Goal: Contribute content: Contribute content

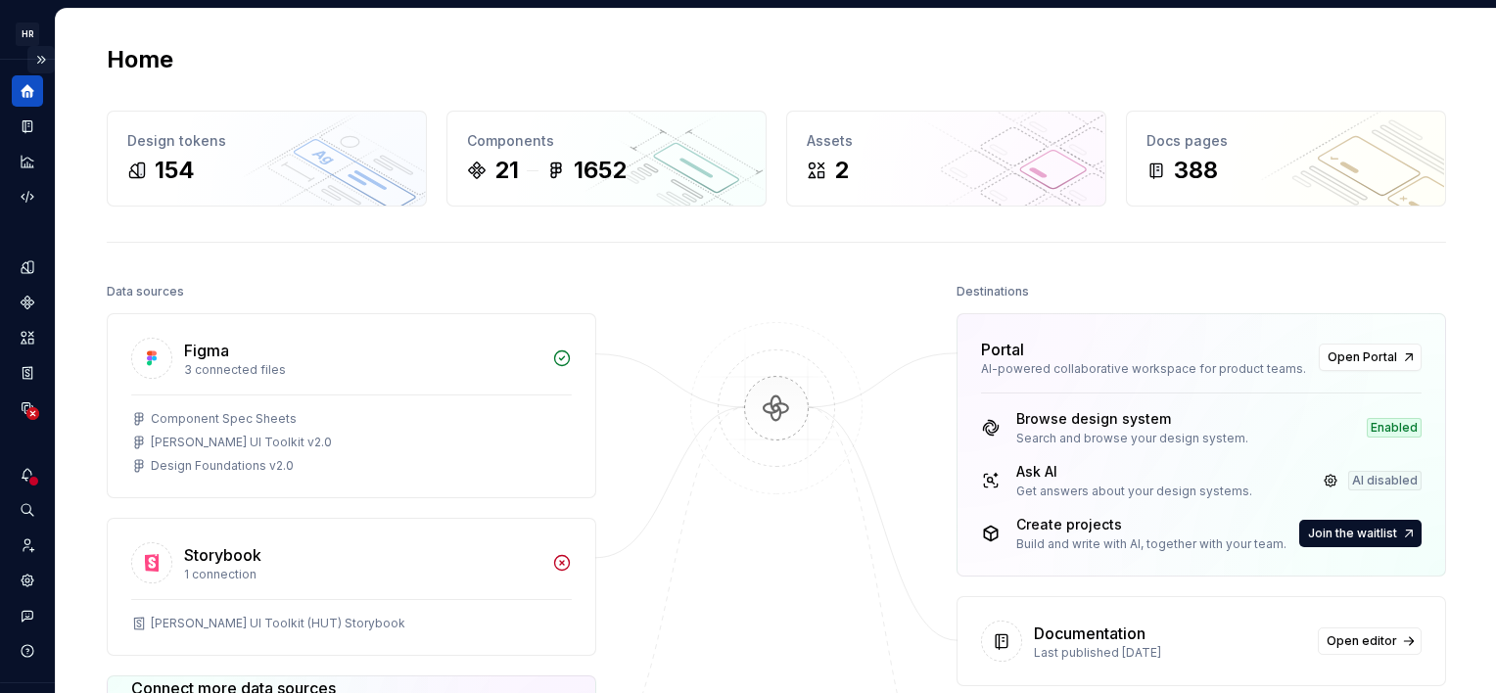
click at [29, 57] on button "Expand sidebar" at bounding box center [40, 59] width 27 height 27
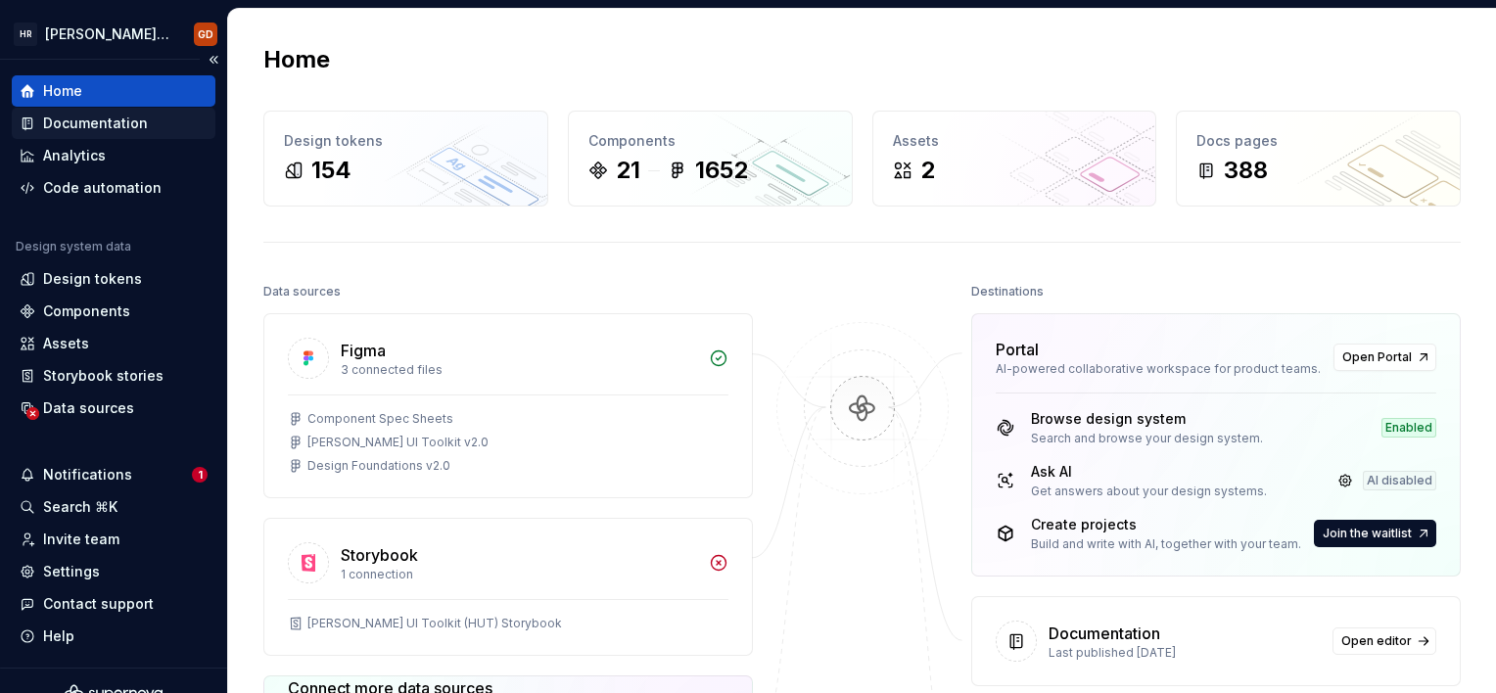
click at [116, 124] on div "Documentation" at bounding box center [95, 124] width 105 height 20
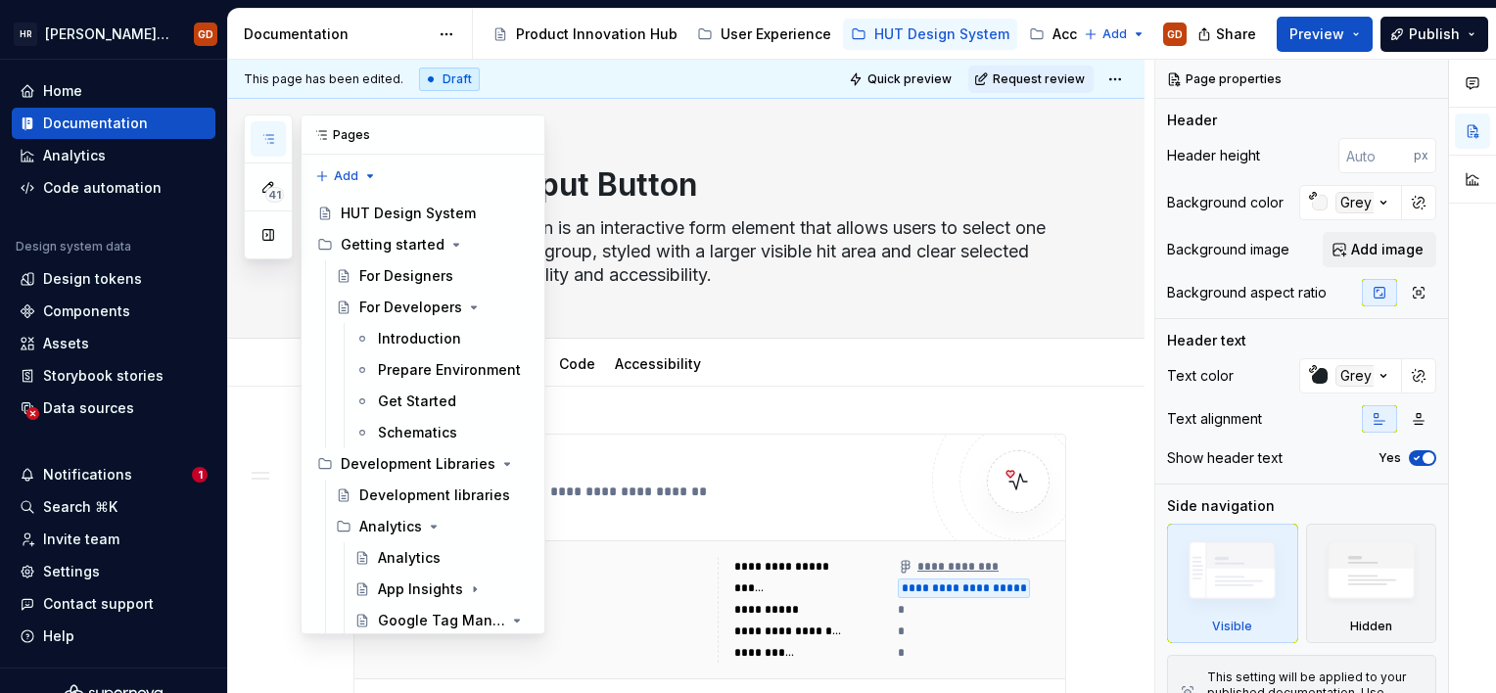
click at [276, 131] on button "button" at bounding box center [268, 138] width 35 height 35
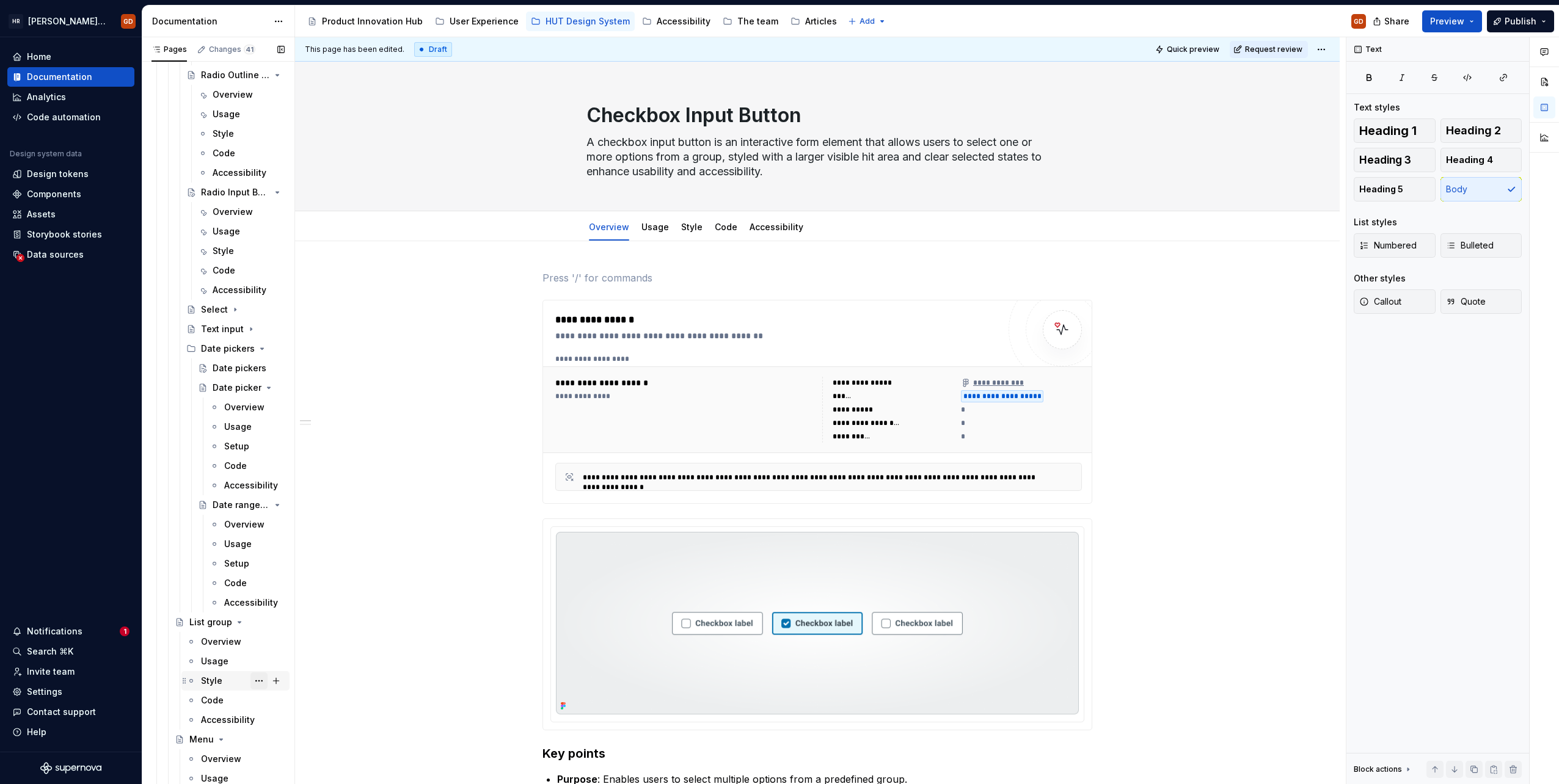
scroll to position [4519, 0]
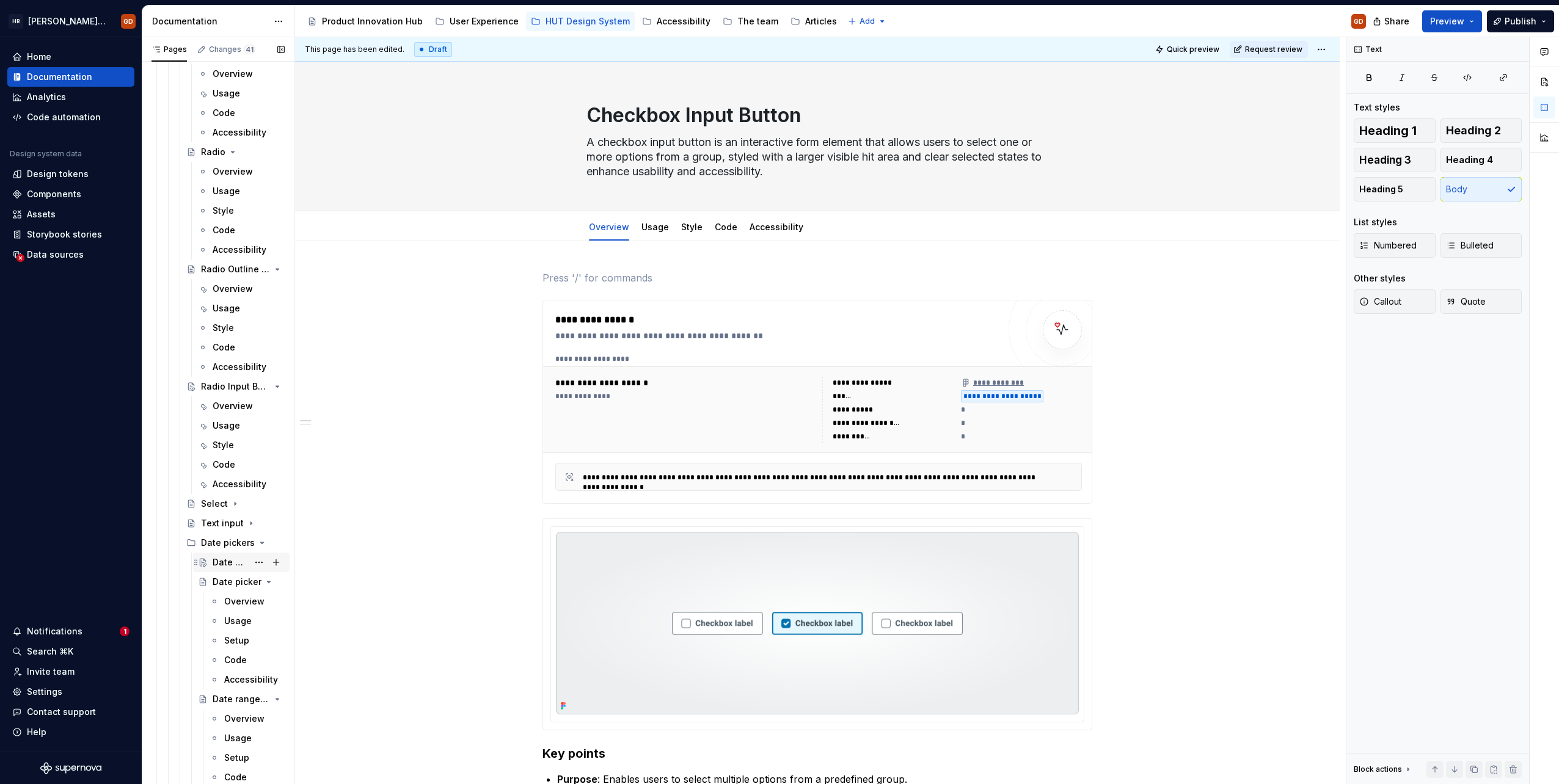
click at [223, 432] on div "Date pickers" at bounding box center [230, 563] width 36 height 12
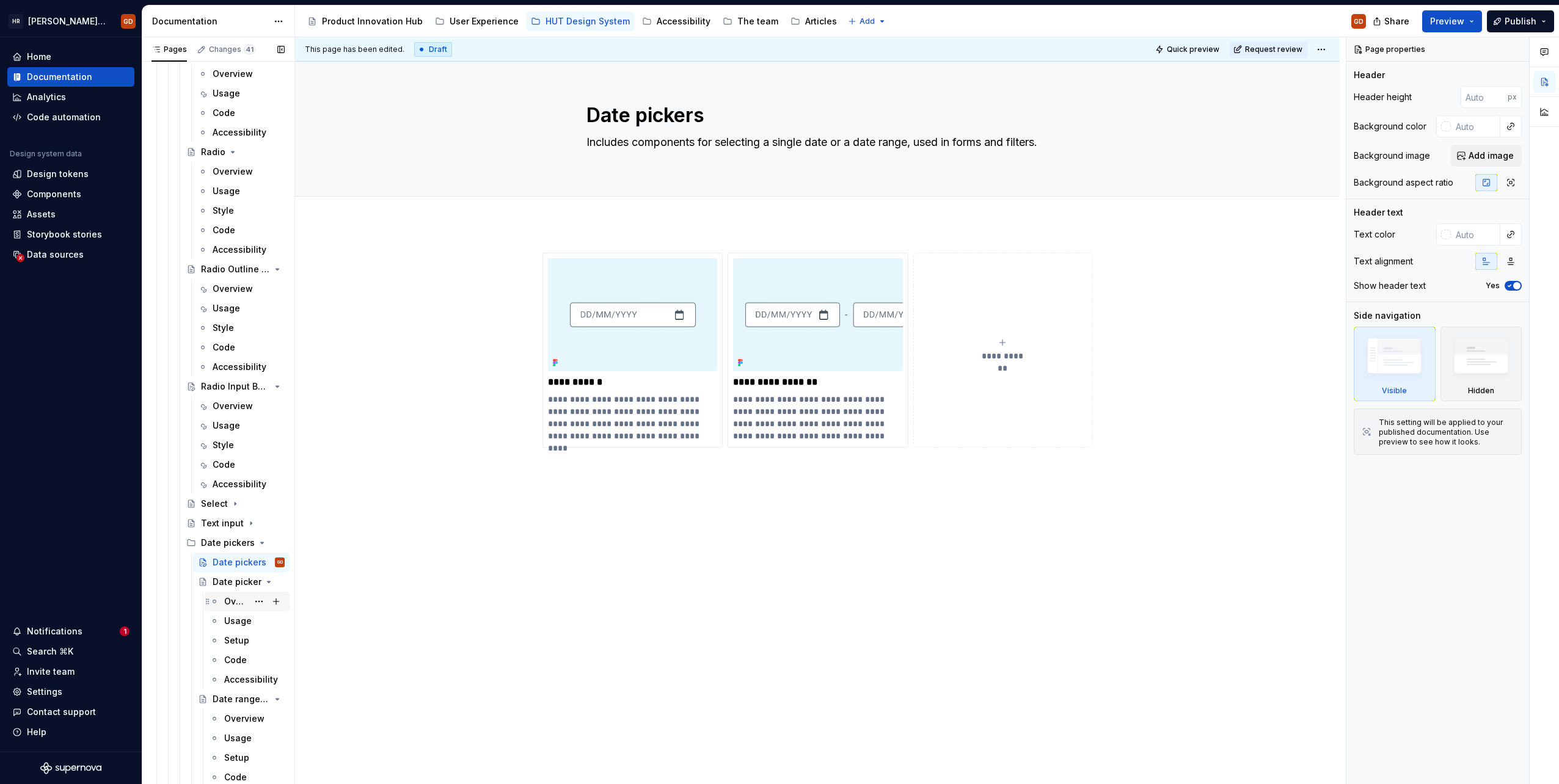
click at [226, 432] on div "Overview" at bounding box center [236, 602] width 24 height 12
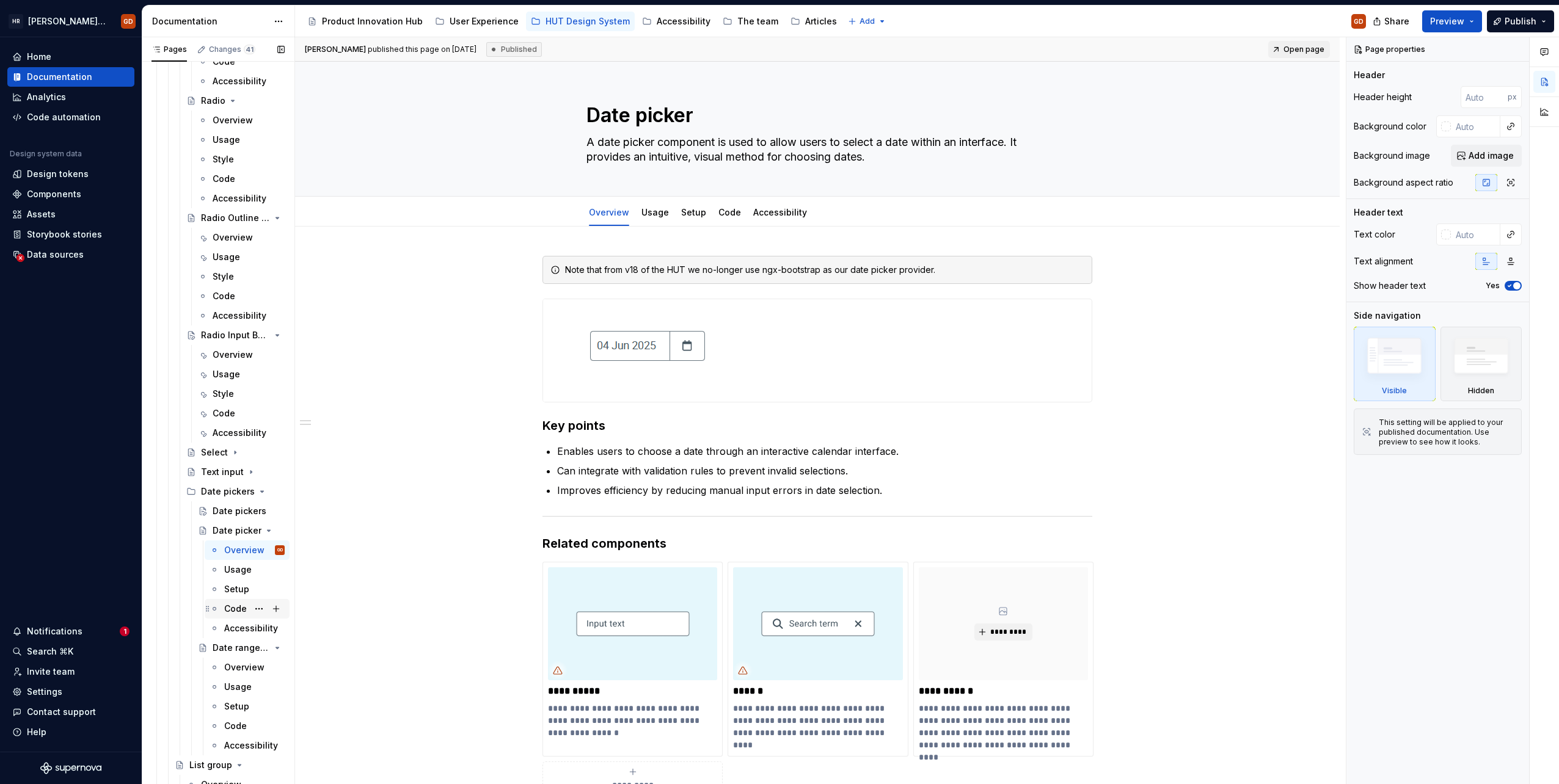
scroll to position [4642, 0]
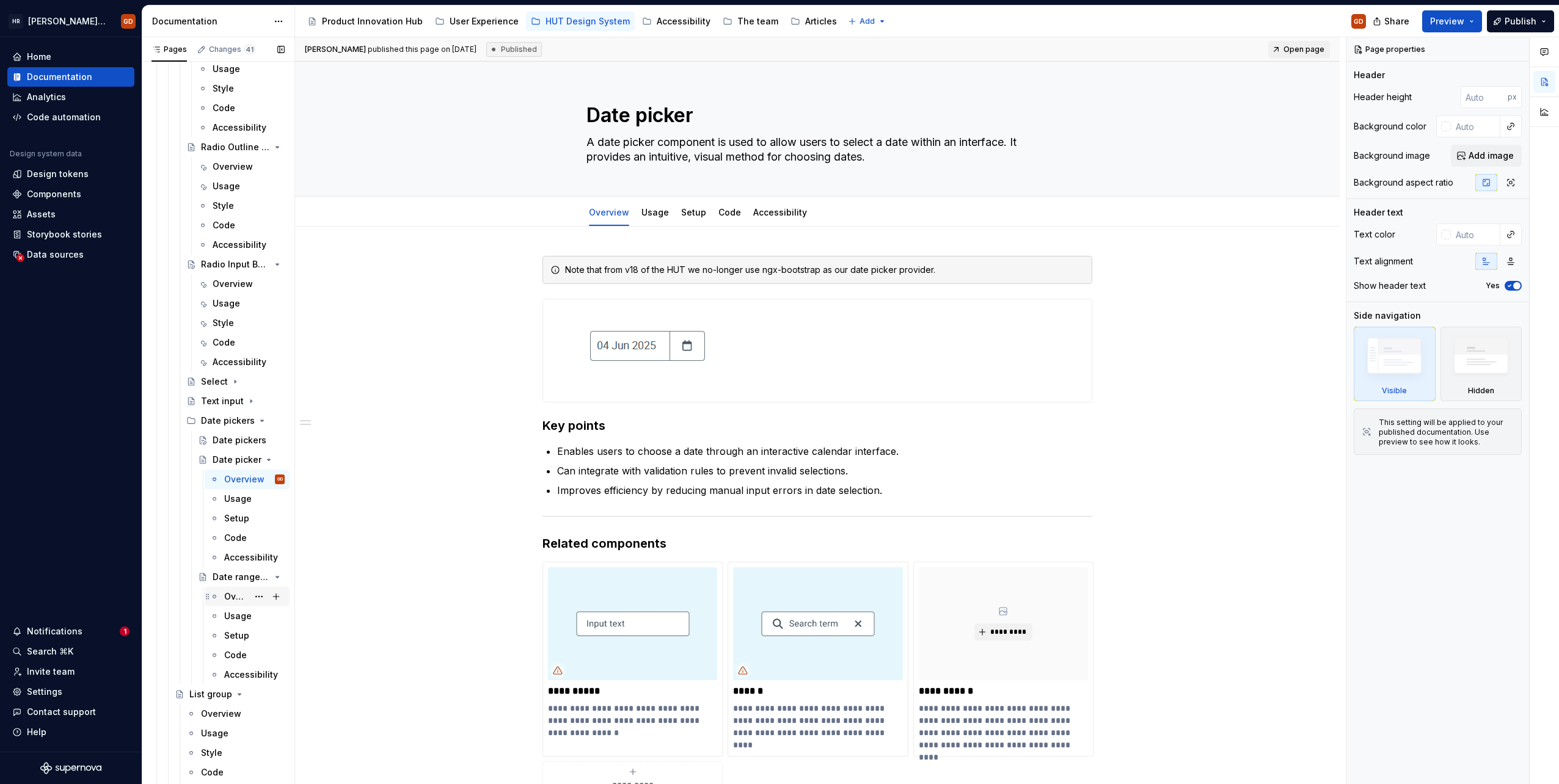
click at [238, 432] on div "Overview" at bounding box center [236, 597] width 24 height 12
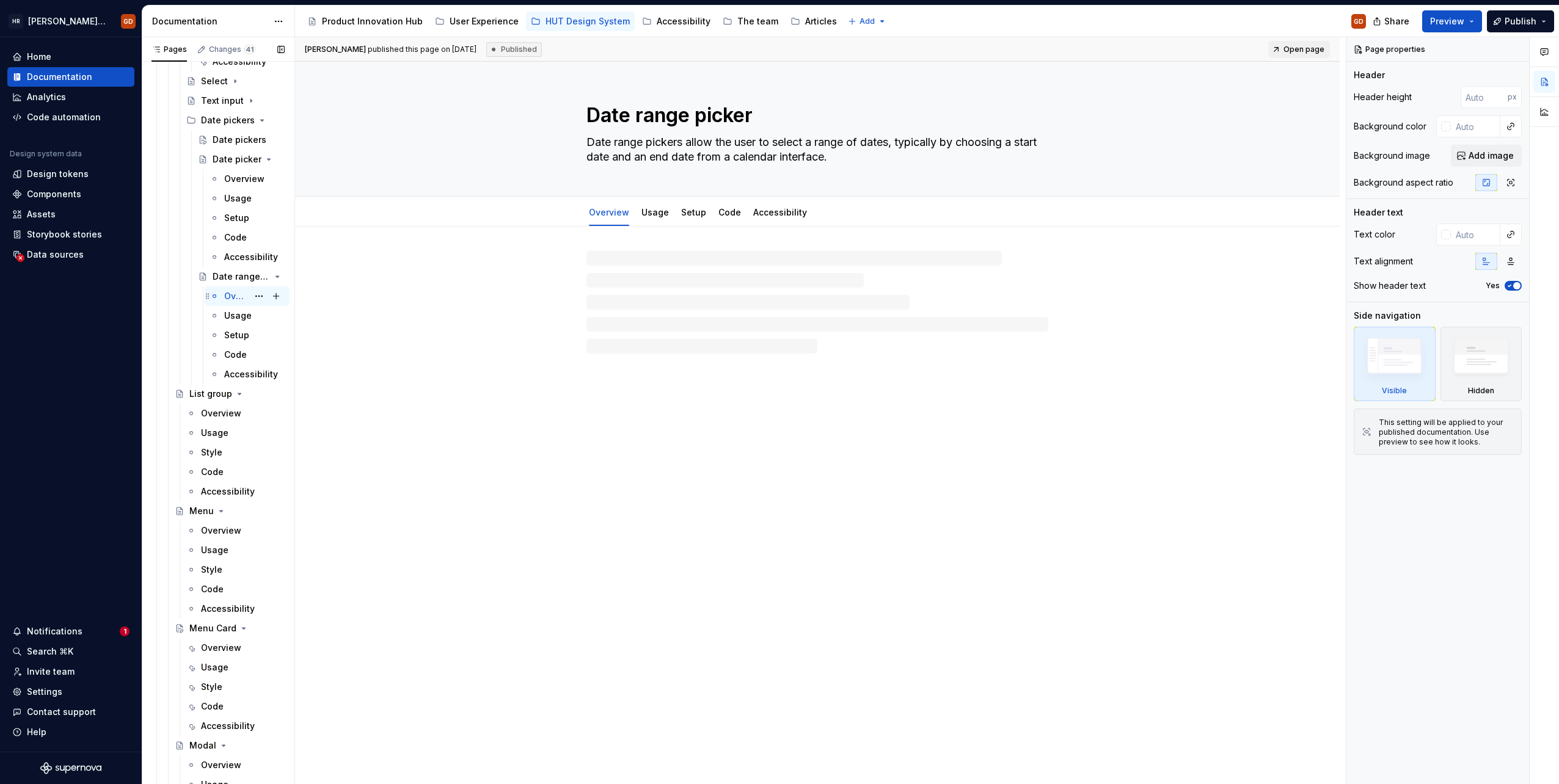
scroll to position [5008, 0]
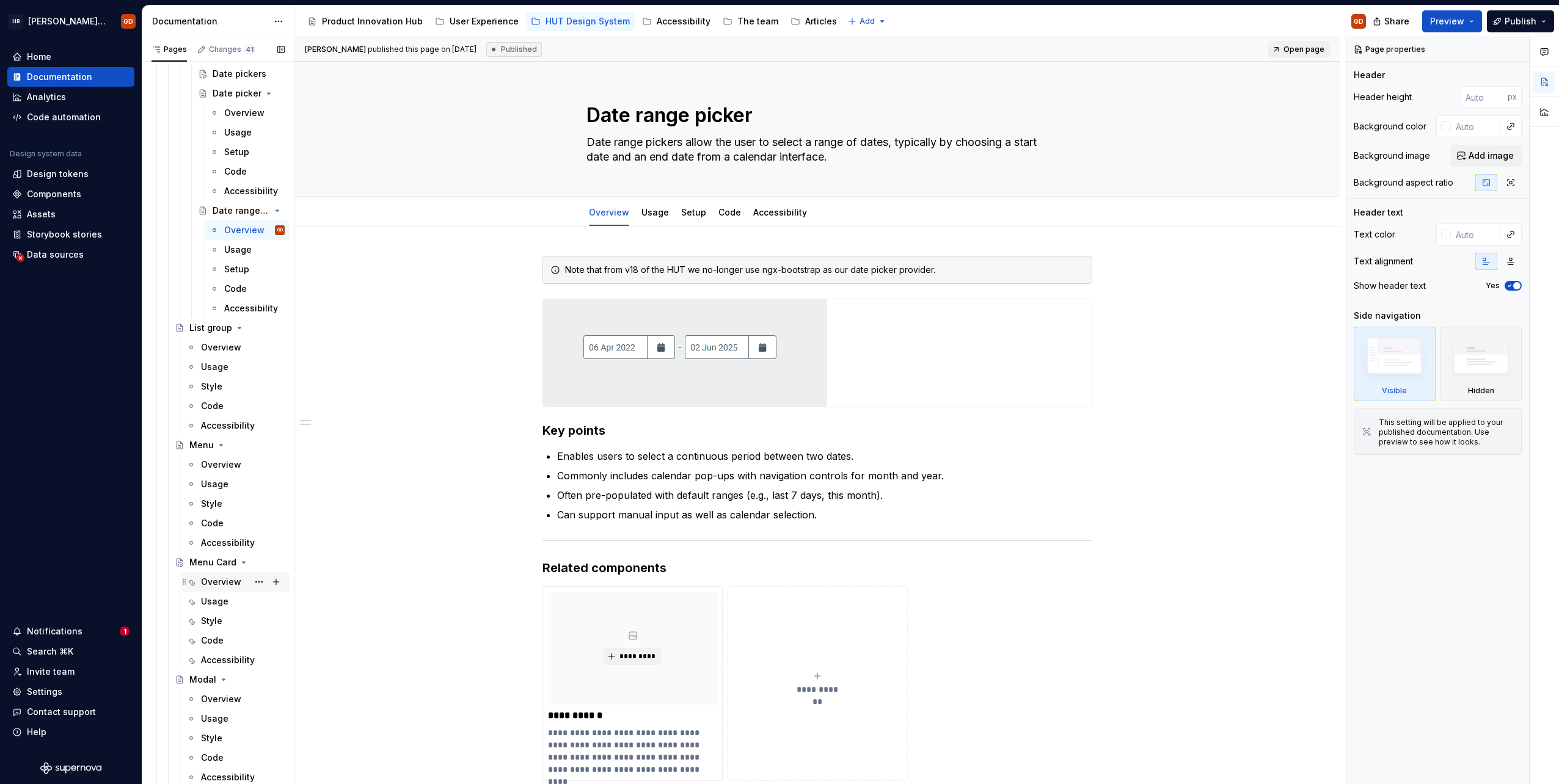
click at [205, 432] on div "Overview" at bounding box center [221, 582] width 41 height 12
click at [200, 432] on div "Menu Card" at bounding box center [213, 563] width 46 height 12
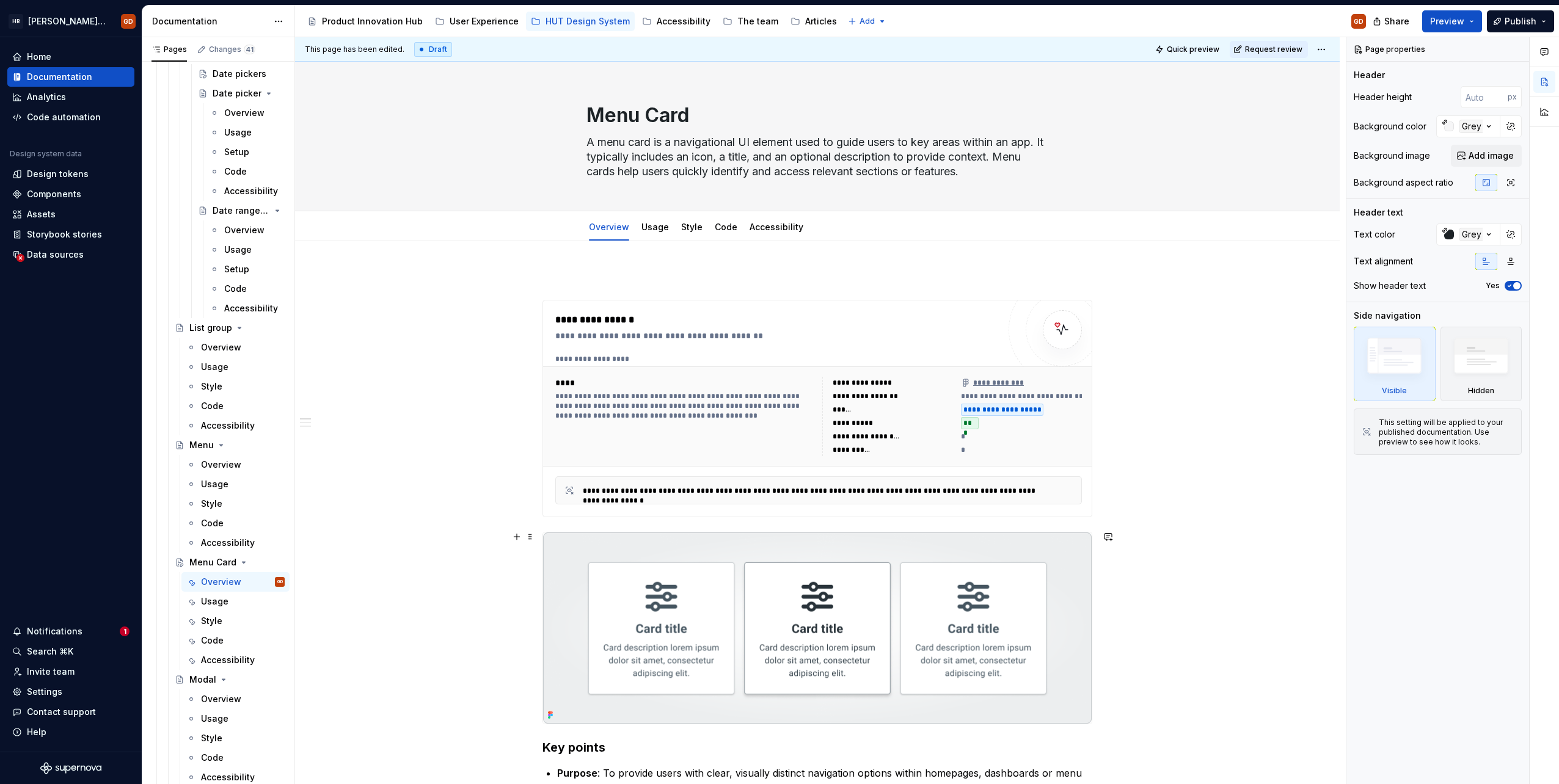
click at [865, 432] on img at bounding box center [817, 628] width 548 height 191
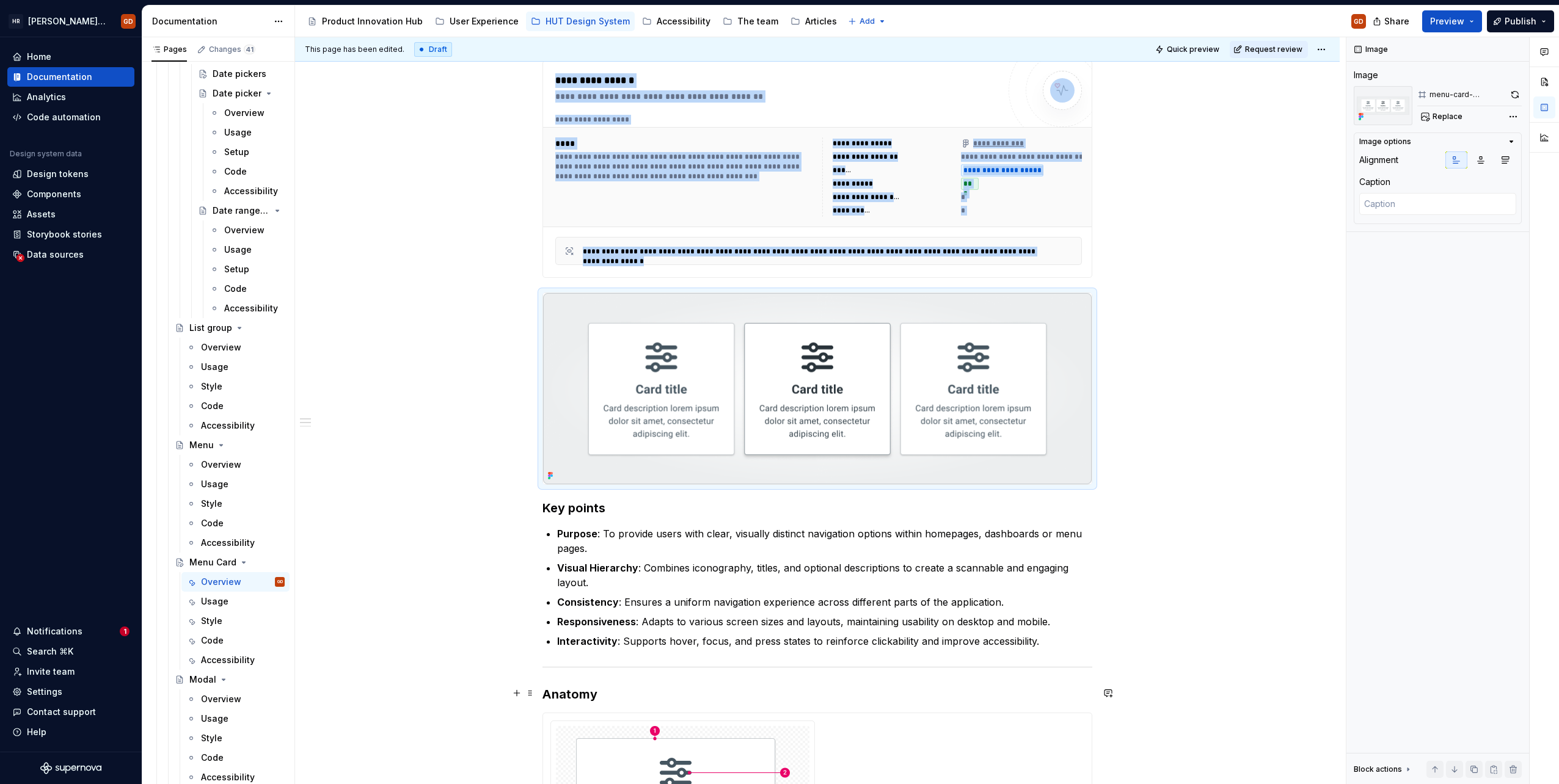
scroll to position [183, 0]
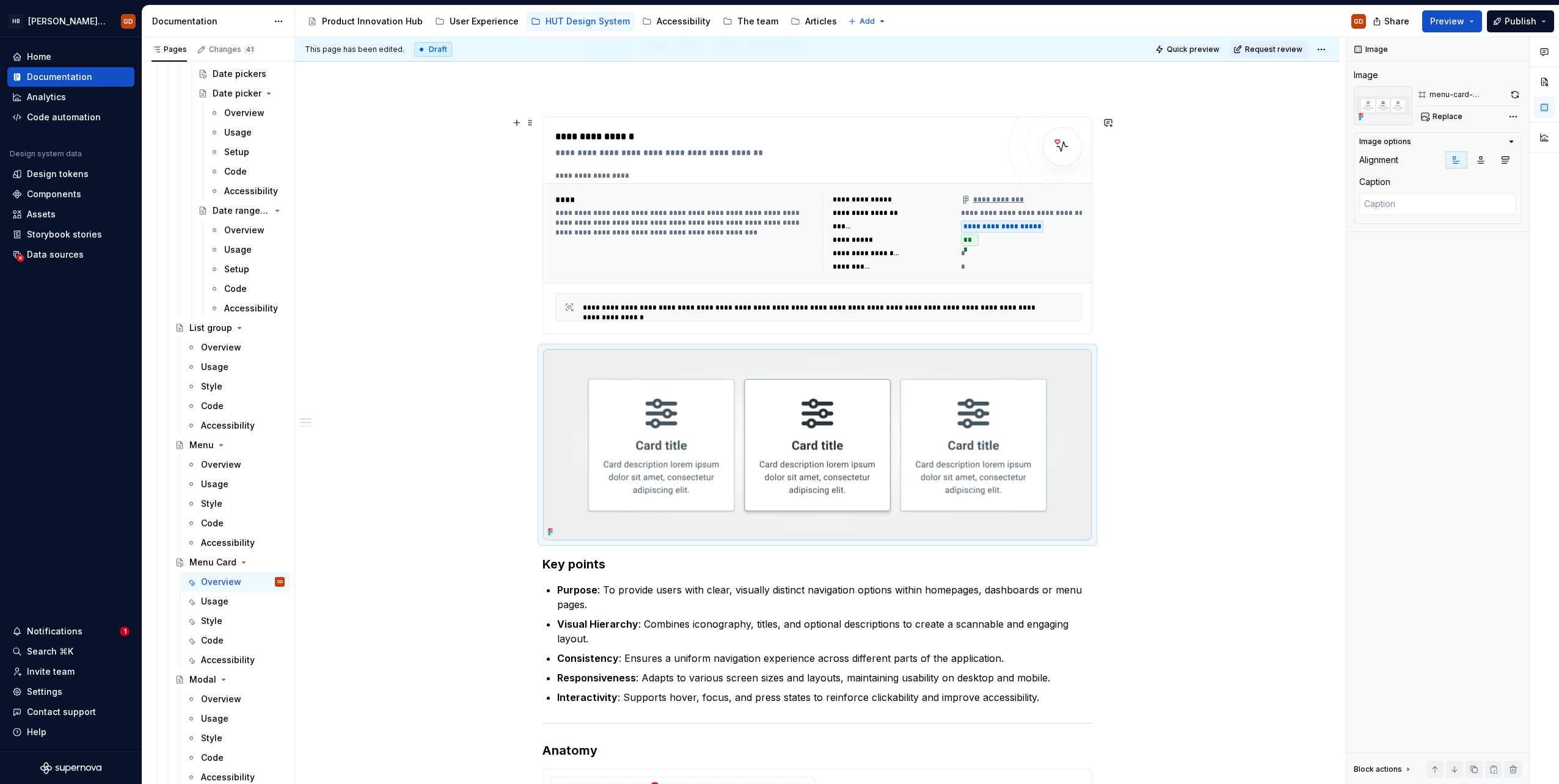
click at [705, 274] on div "**********" at bounding box center [818, 233] width 537 height 89
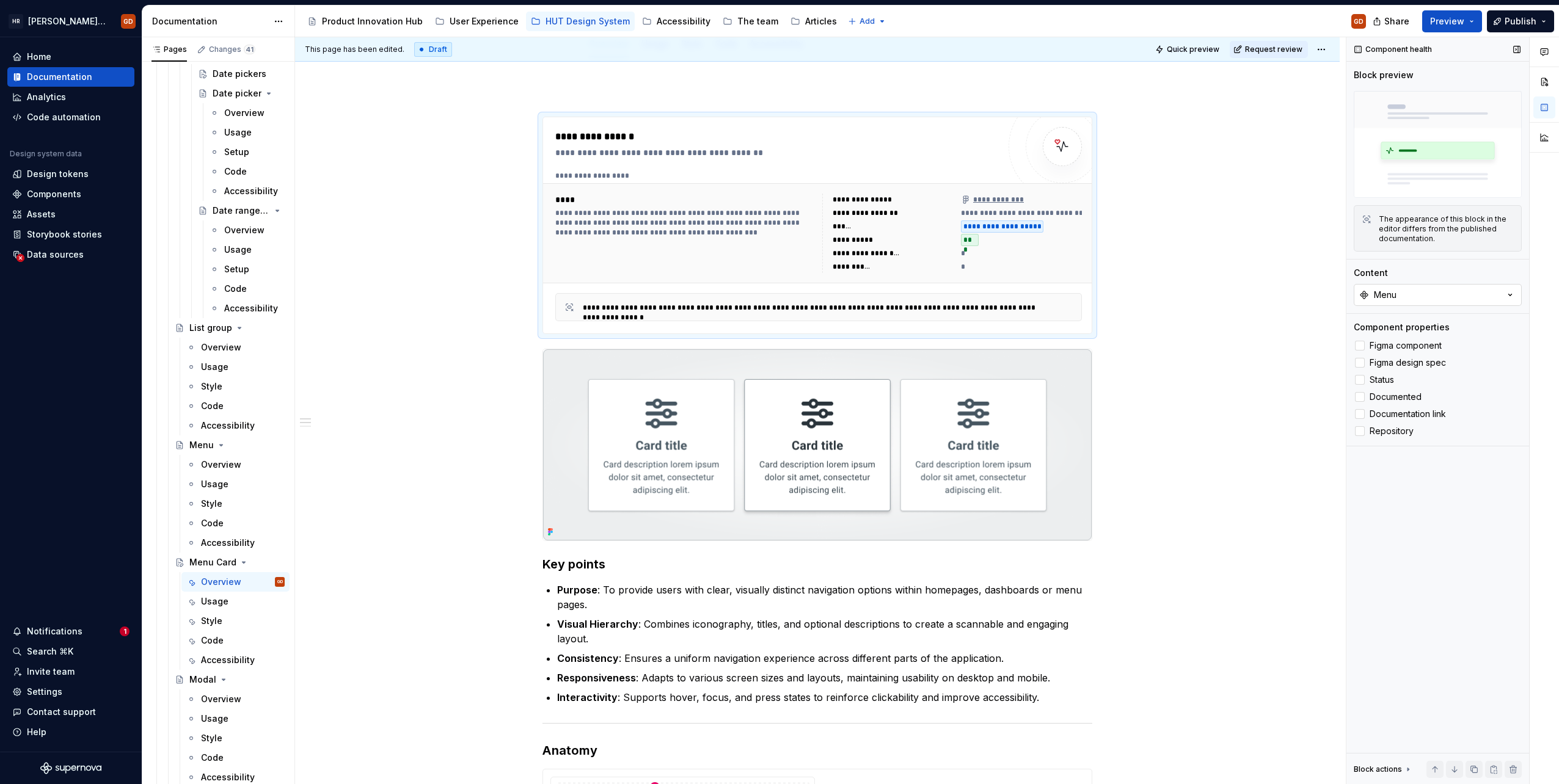
click at [933, 296] on button "Menu" at bounding box center [1437, 294] width 168 height 22
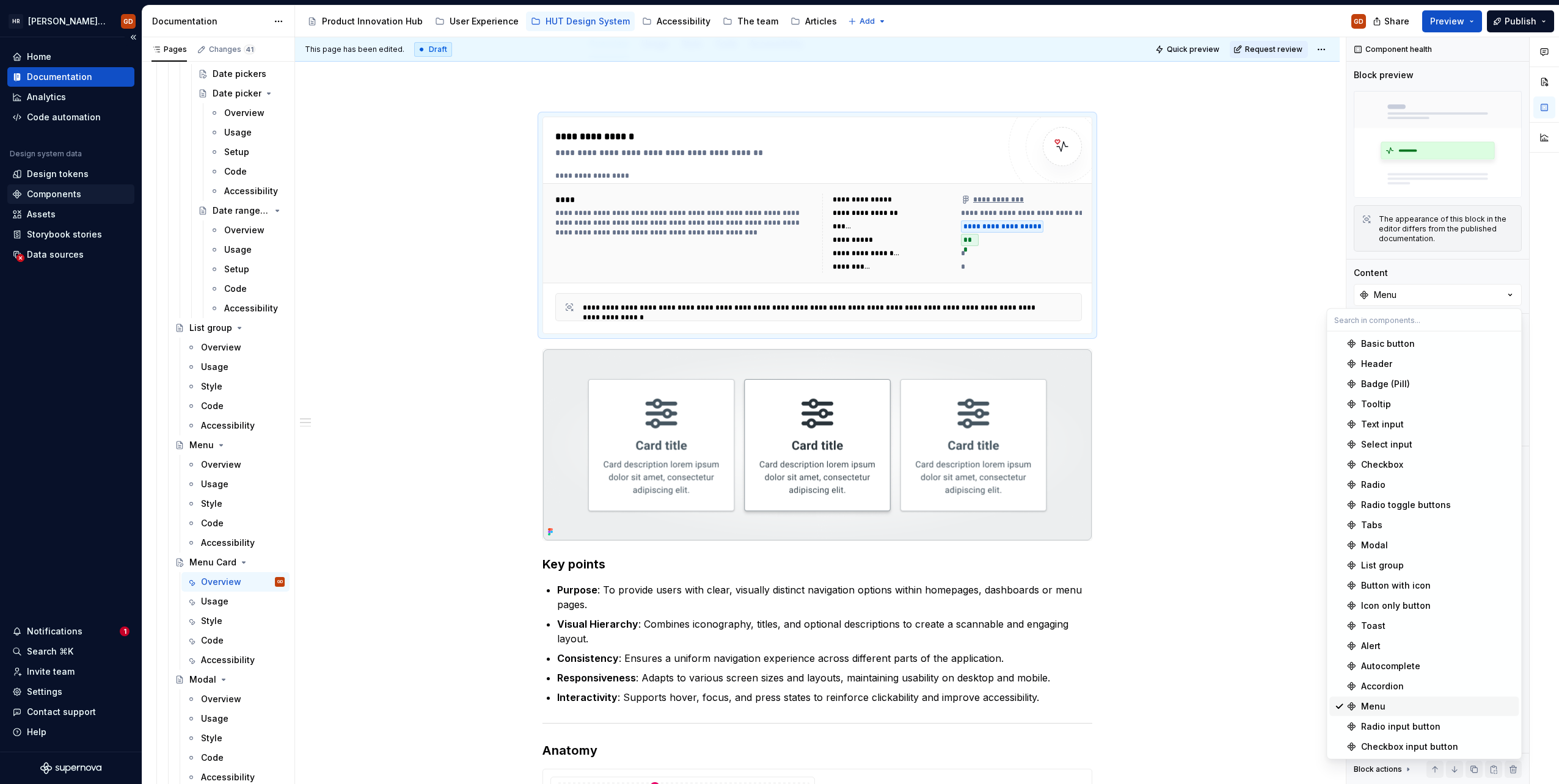
click at [85, 191] on div "Components" at bounding box center [71, 195] width 117 height 12
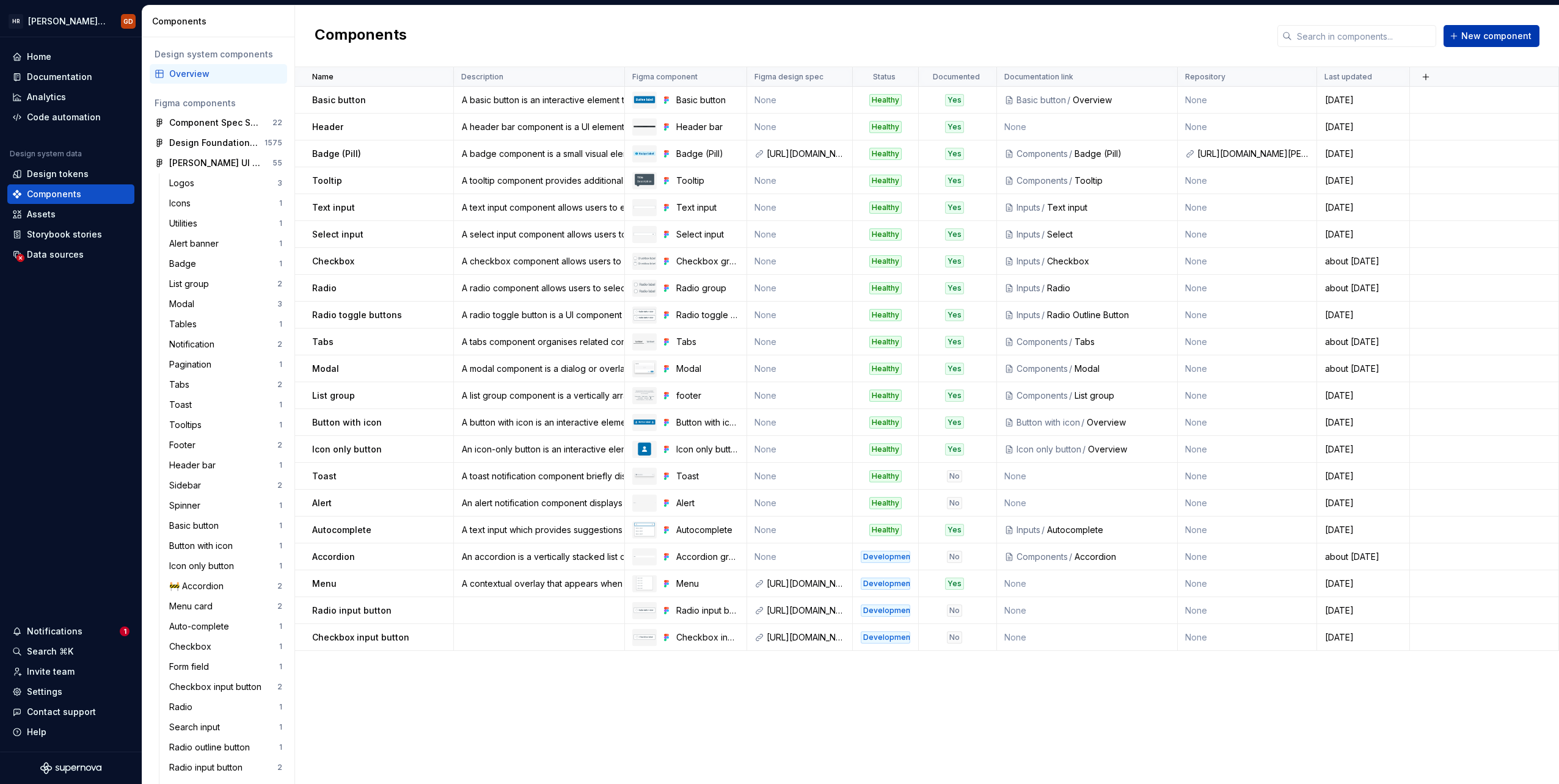
click at [933, 37] on span "New component" at bounding box center [1496, 36] width 70 height 12
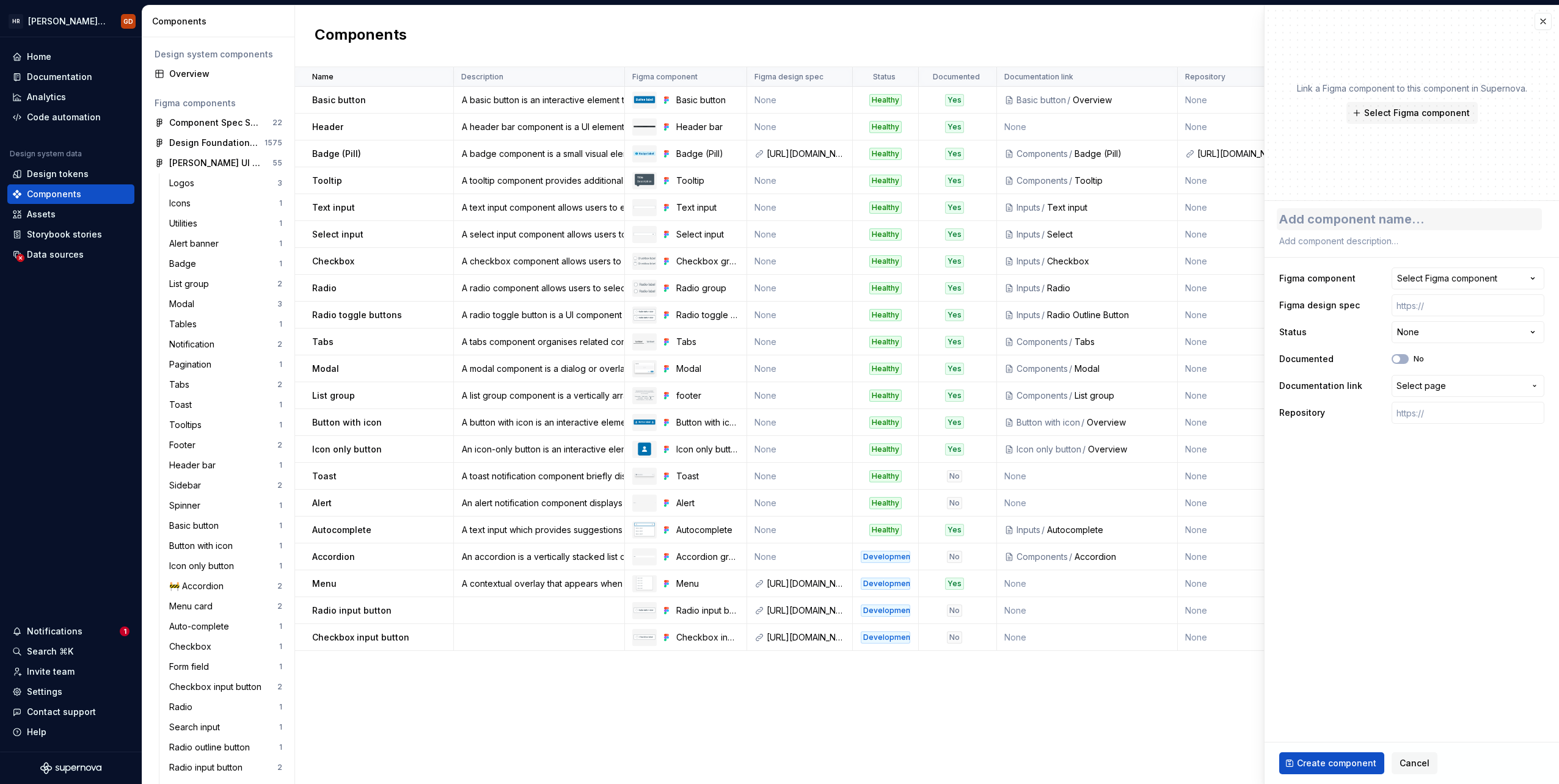
type textarea "*"
type textarea "M"
type textarea "*"
type textarea "Me"
type textarea "*"
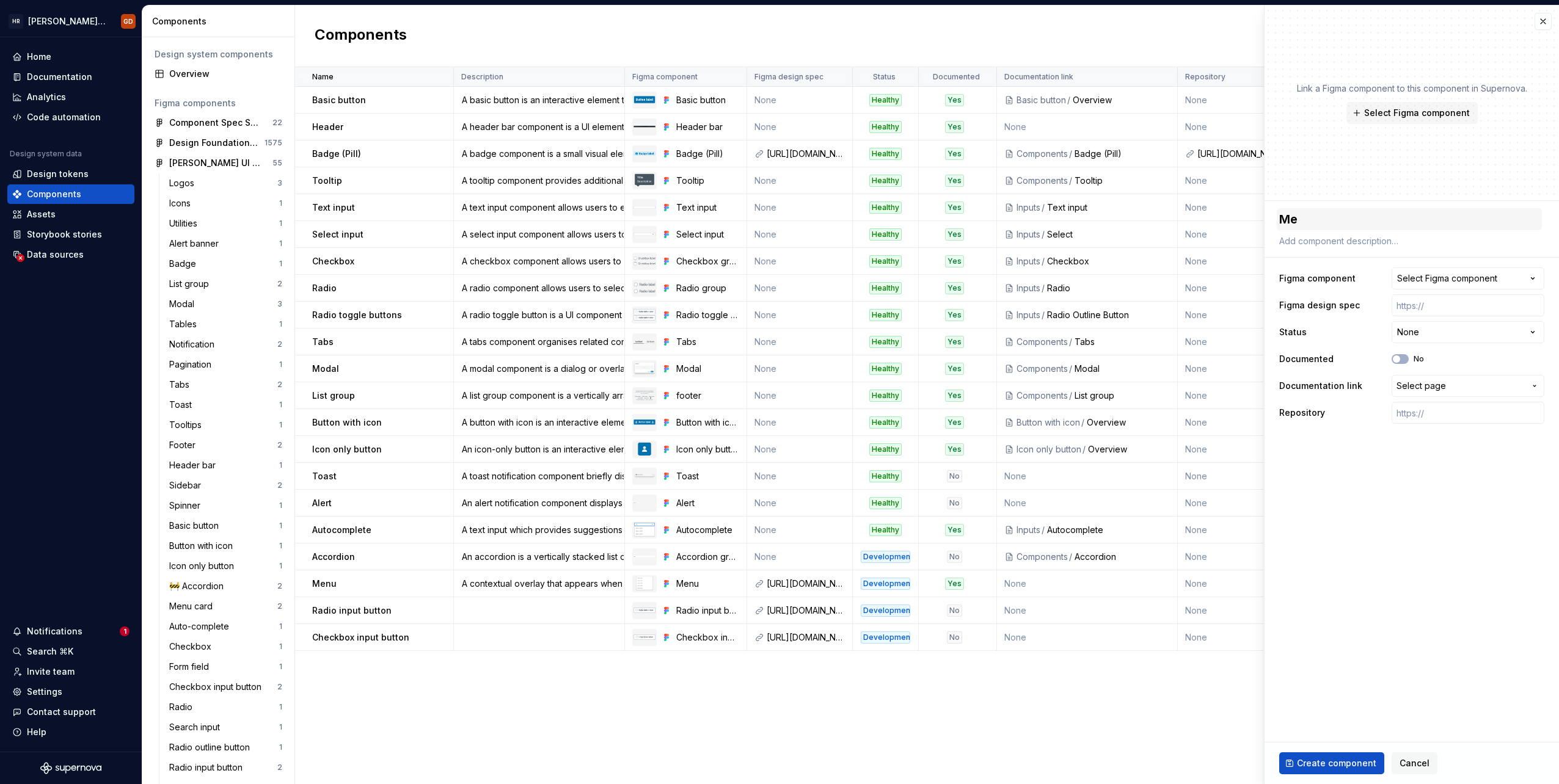
type textarea "Men"
type textarea "*"
type textarea "Menu"
type textarea "*"
type textarea "Menu"
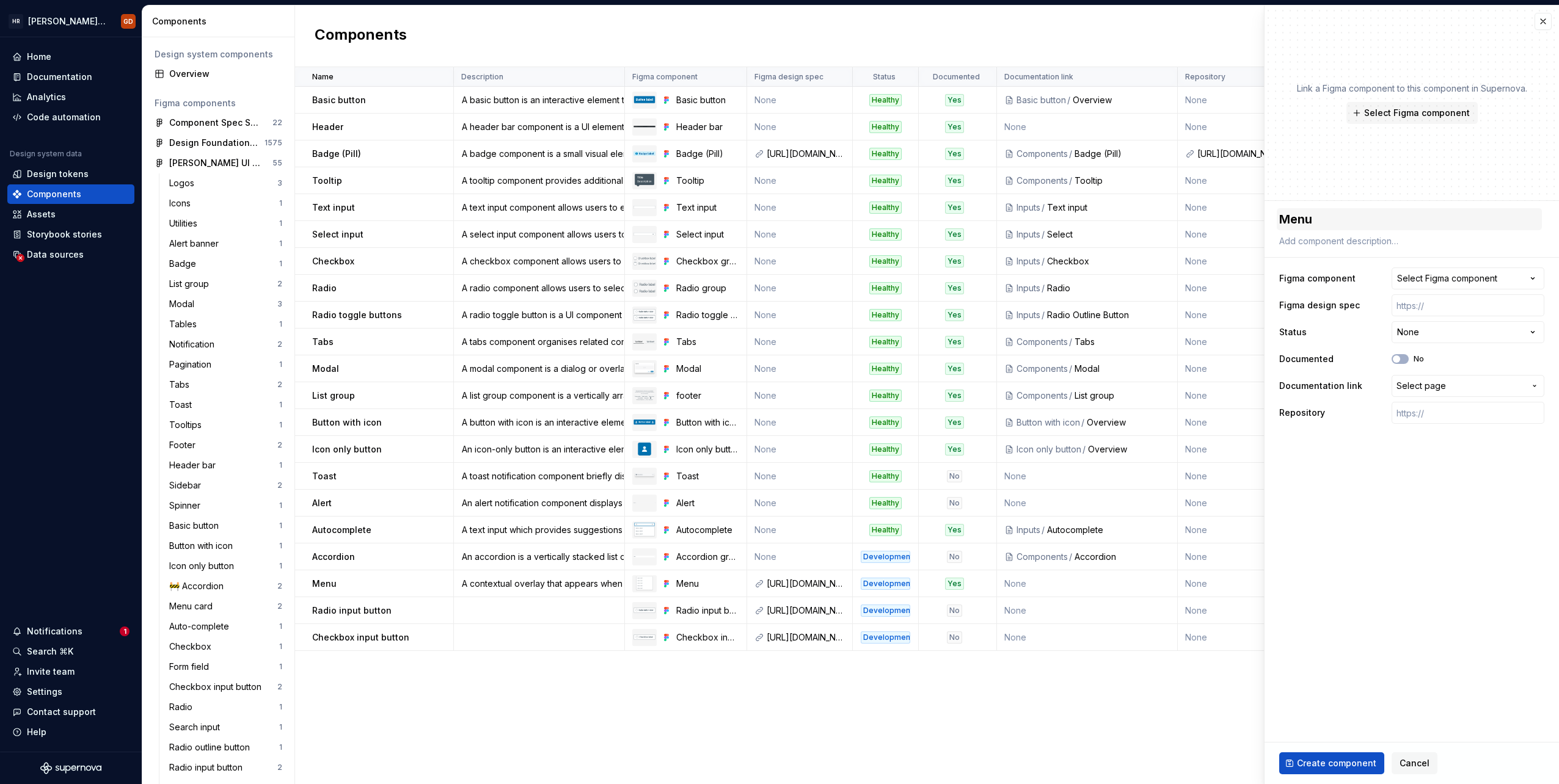
type textarea "*"
type textarea "Menu c"
type textarea "*"
type textarea "Menu ca"
type textarea "*"
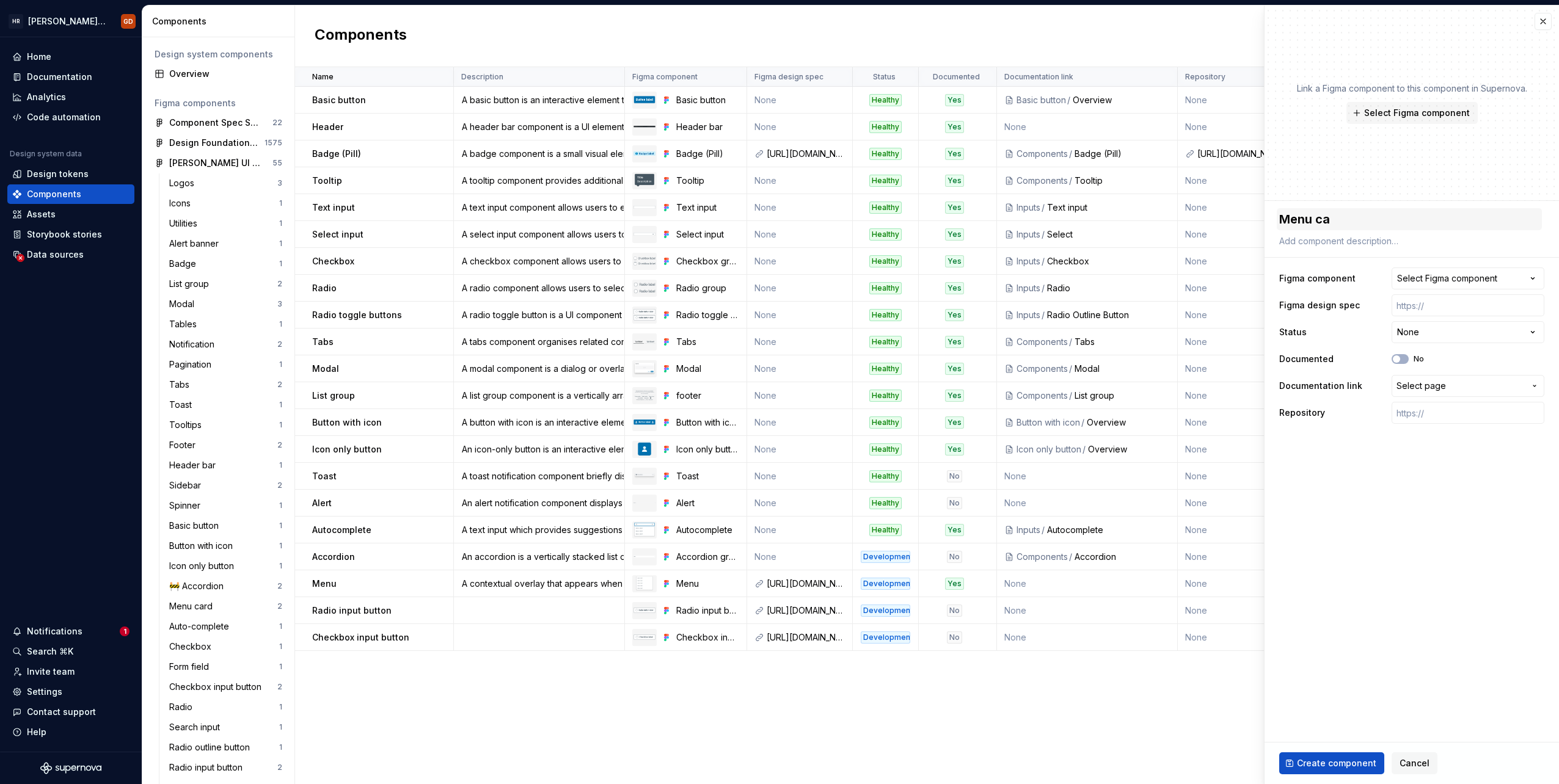
type textarea "Menu car"
type textarea "*"
type textarea "Menu card"
click at [933, 110] on span "Select Figma component" at bounding box center [1417, 113] width 105 height 12
type textarea "*"
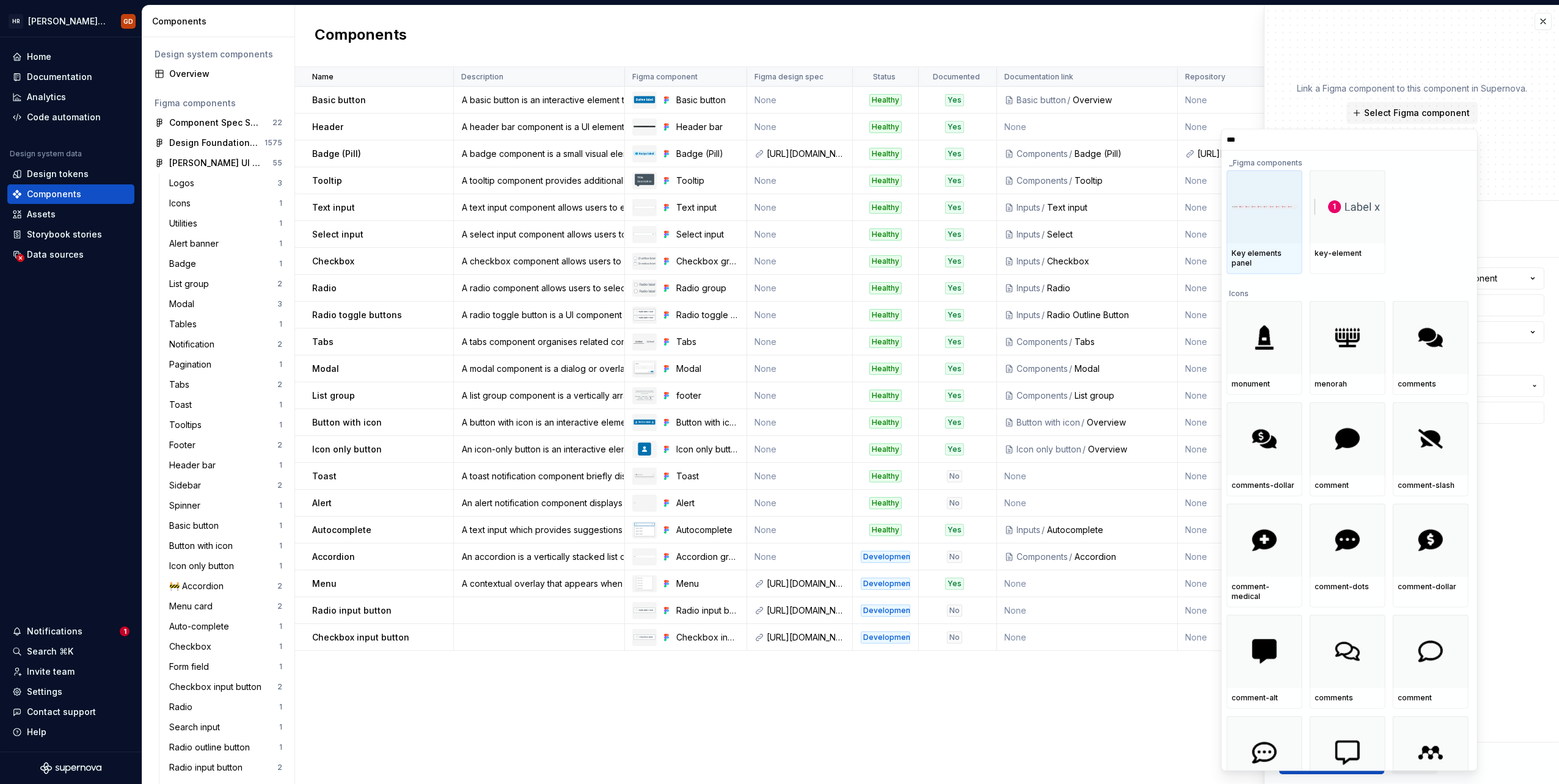
type input "****"
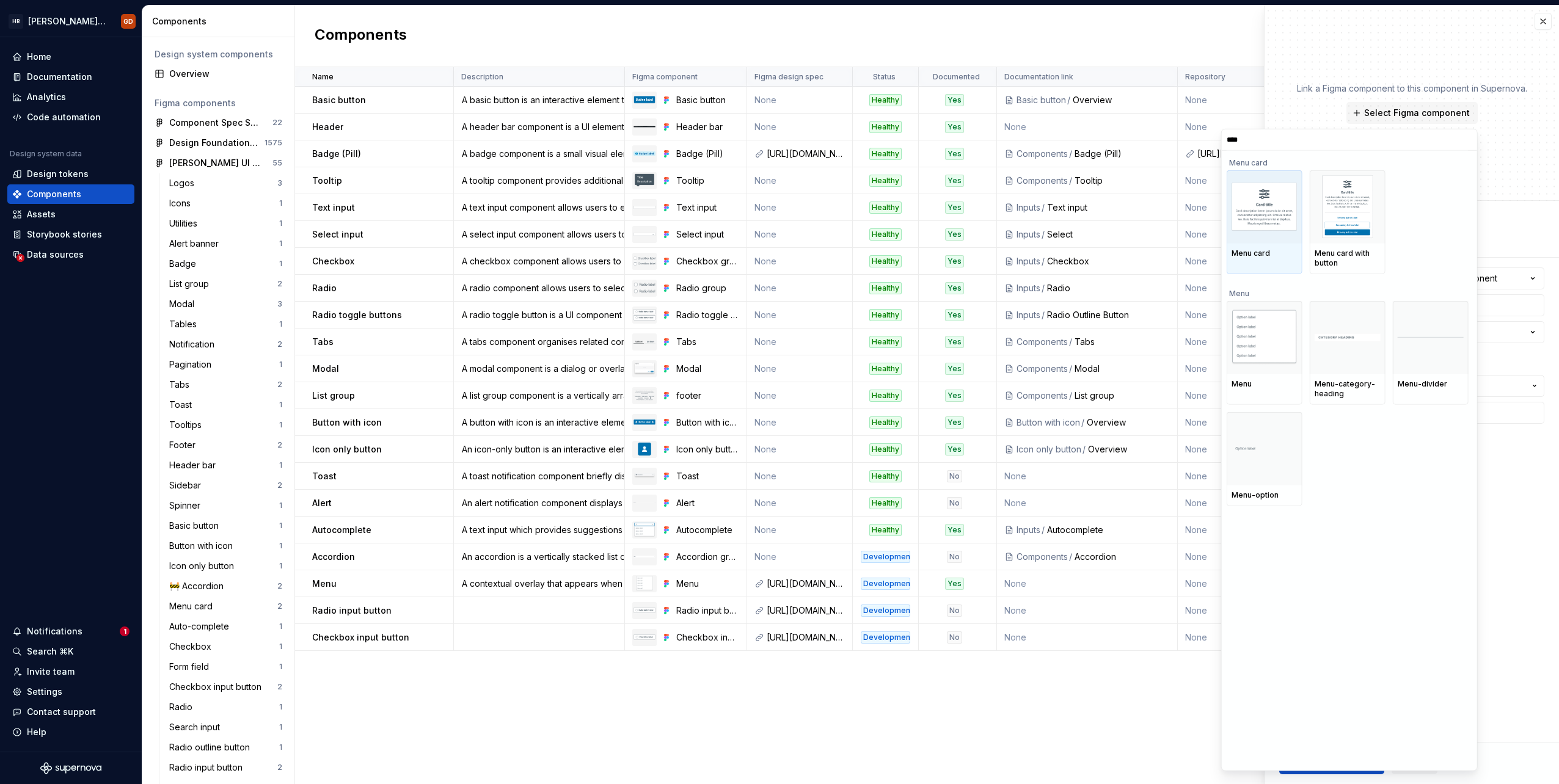
click at [933, 211] on img at bounding box center [1265, 206] width 66 height 48
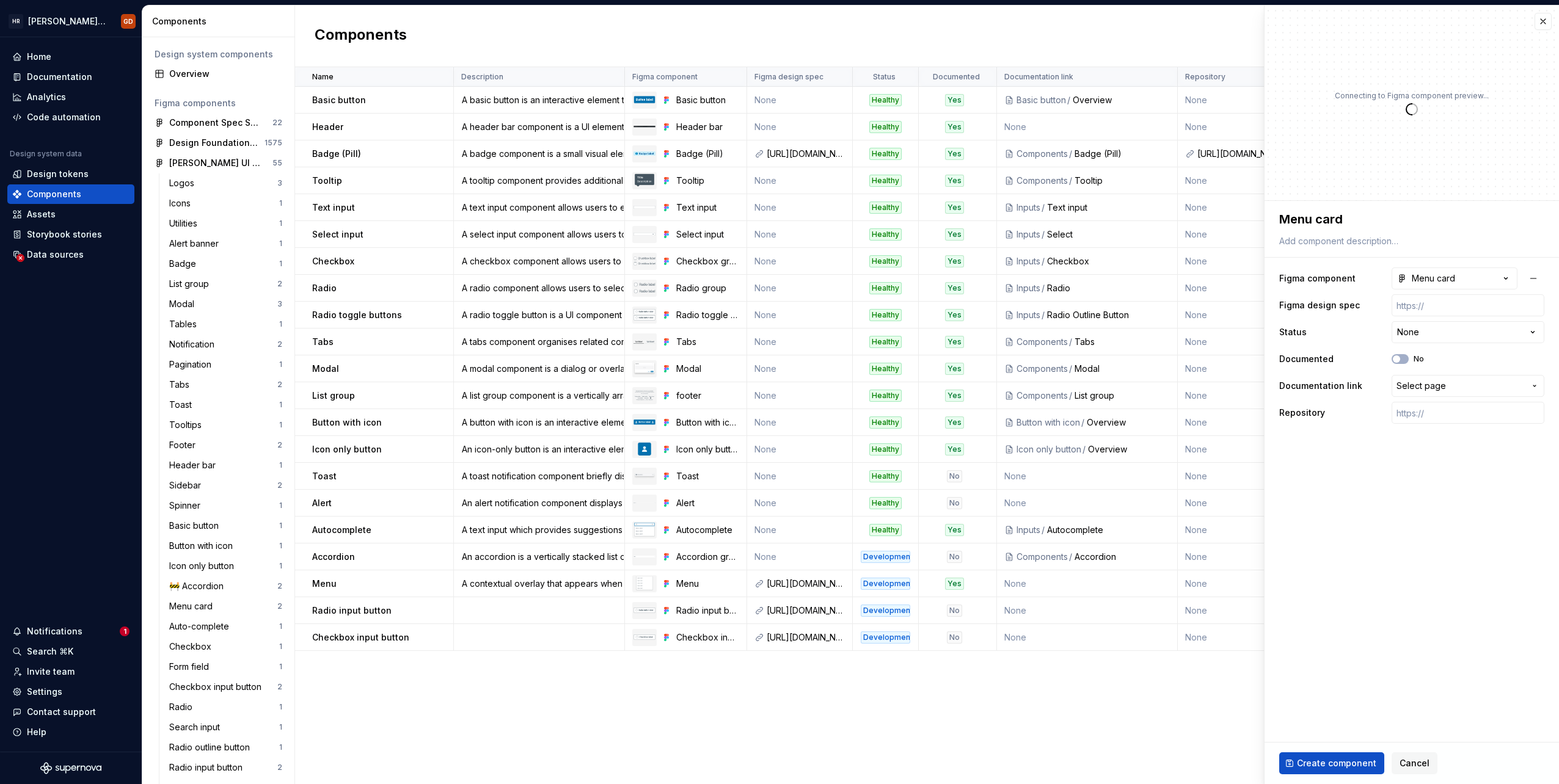
click at [933, 211] on div "**********" at bounding box center [1412, 317] width 294 height 233
type textarea "*"
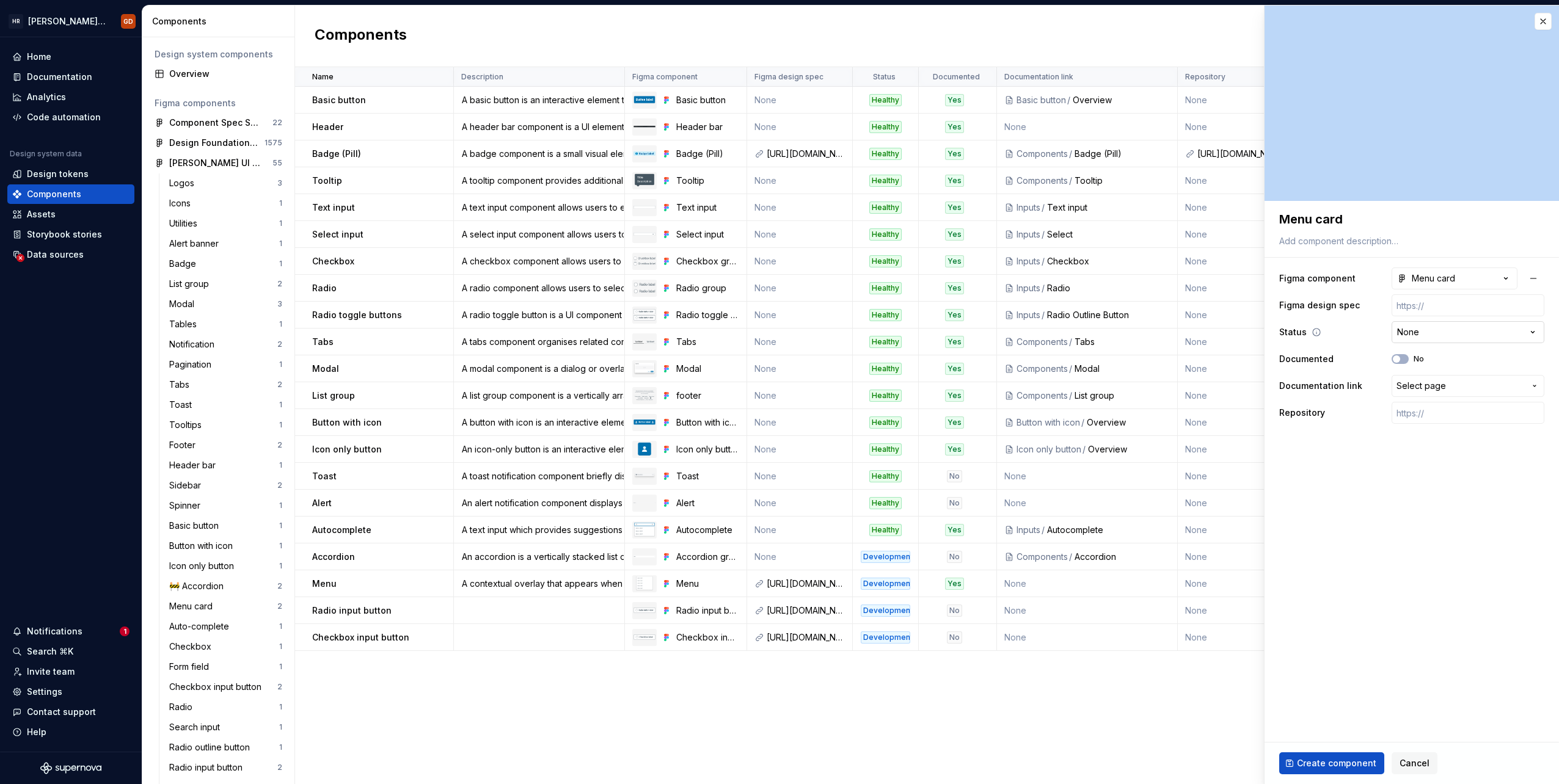
click at [933, 333] on html "[PERSON_NAME] UI Toolkit (HUT) GD Home Documentation Analytics Code automation …" at bounding box center [779, 392] width 1559 height 784
select select "**********"
click at [933, 432] on fieldset "**********" at bounding box center [1412, 492] width 294 height 583
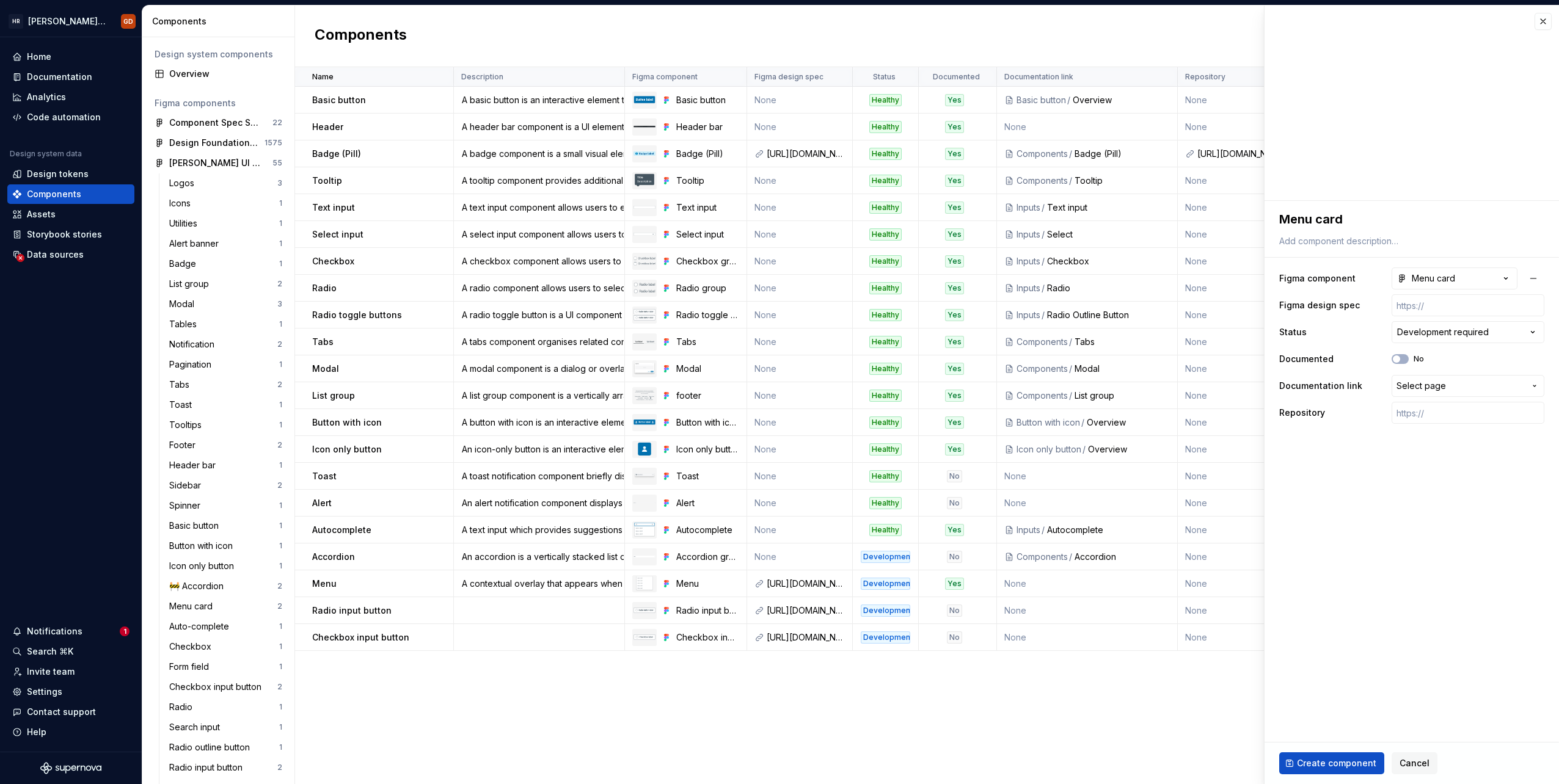
drag, startPoint x: 1466, startPoint y: 435, endPoint x: 1424, endPoint y: 458, distance: 47.9
click at [933, 432] on fieldset "**********" at bounding box center [1412, 492] width 294 height 583
click at [933, 432] on span "Create component" at bounding box center [1336, 763] width 79 height 12
type textarea "*"
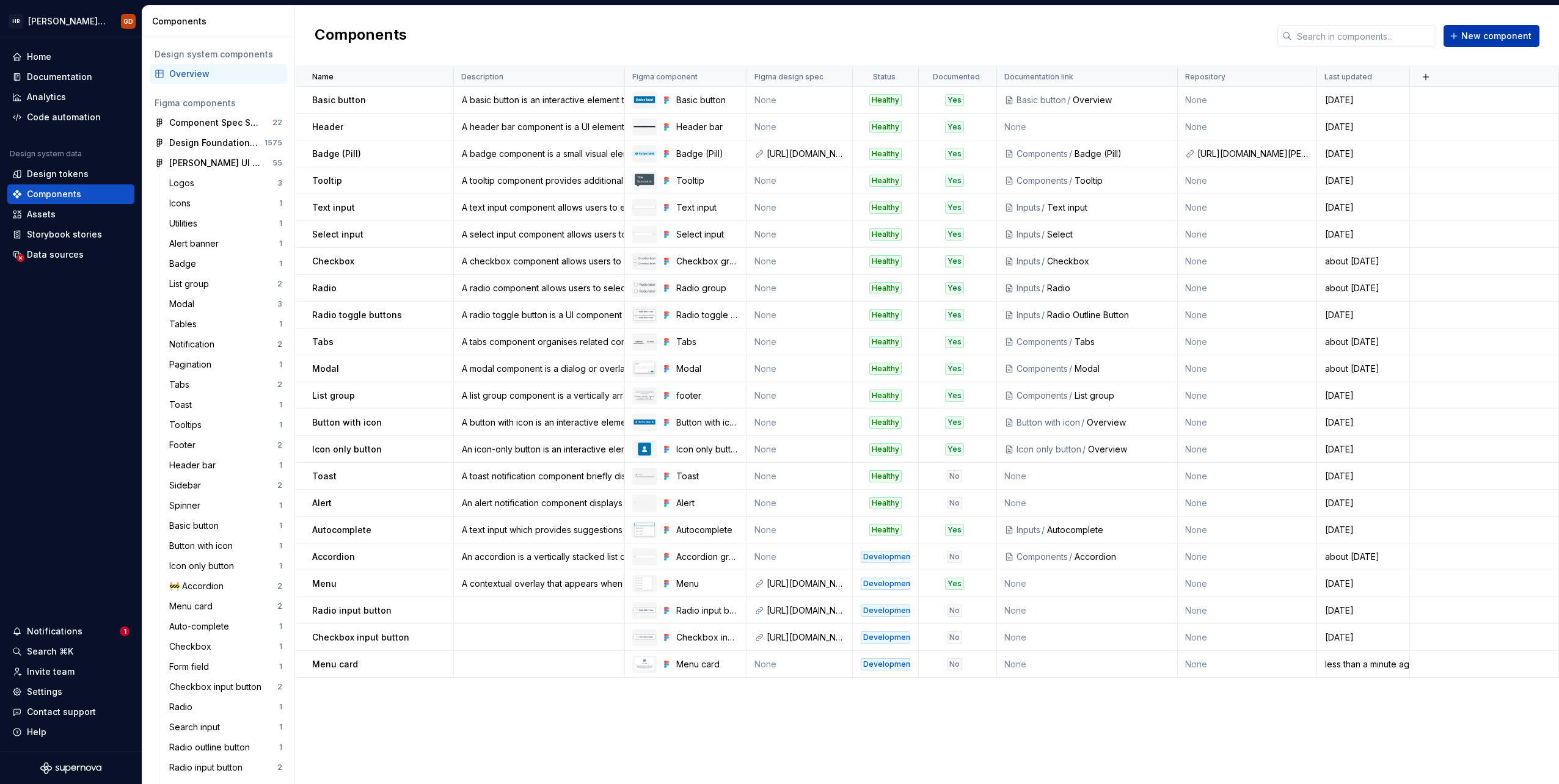
click at [933, 33] on span "New component" at bounding box center [1496, 36] width 70 height 12
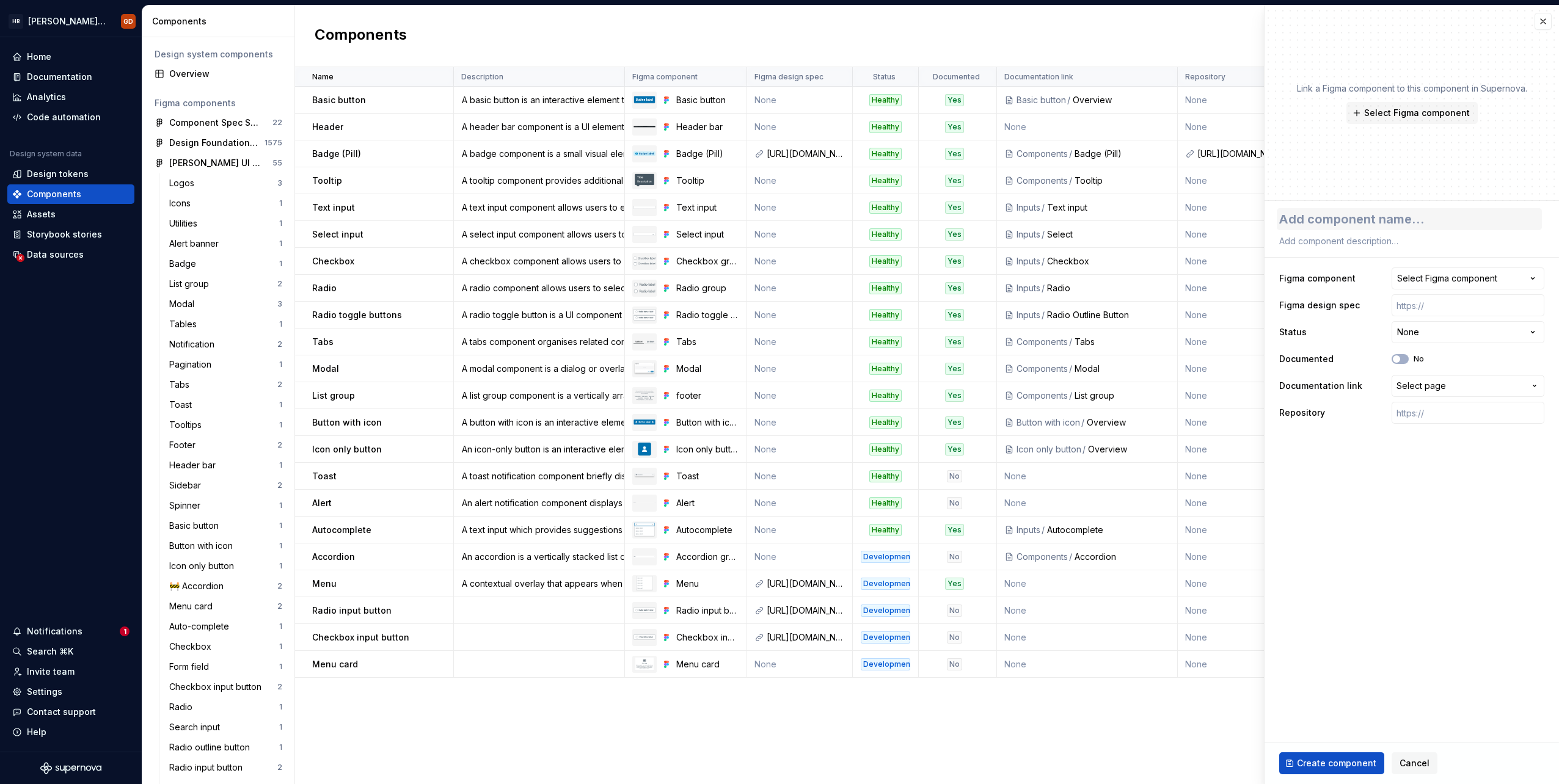
type textarea "*"
type textarea "M"
type textarea "*"
type textarea "Me"
type textarea "*"
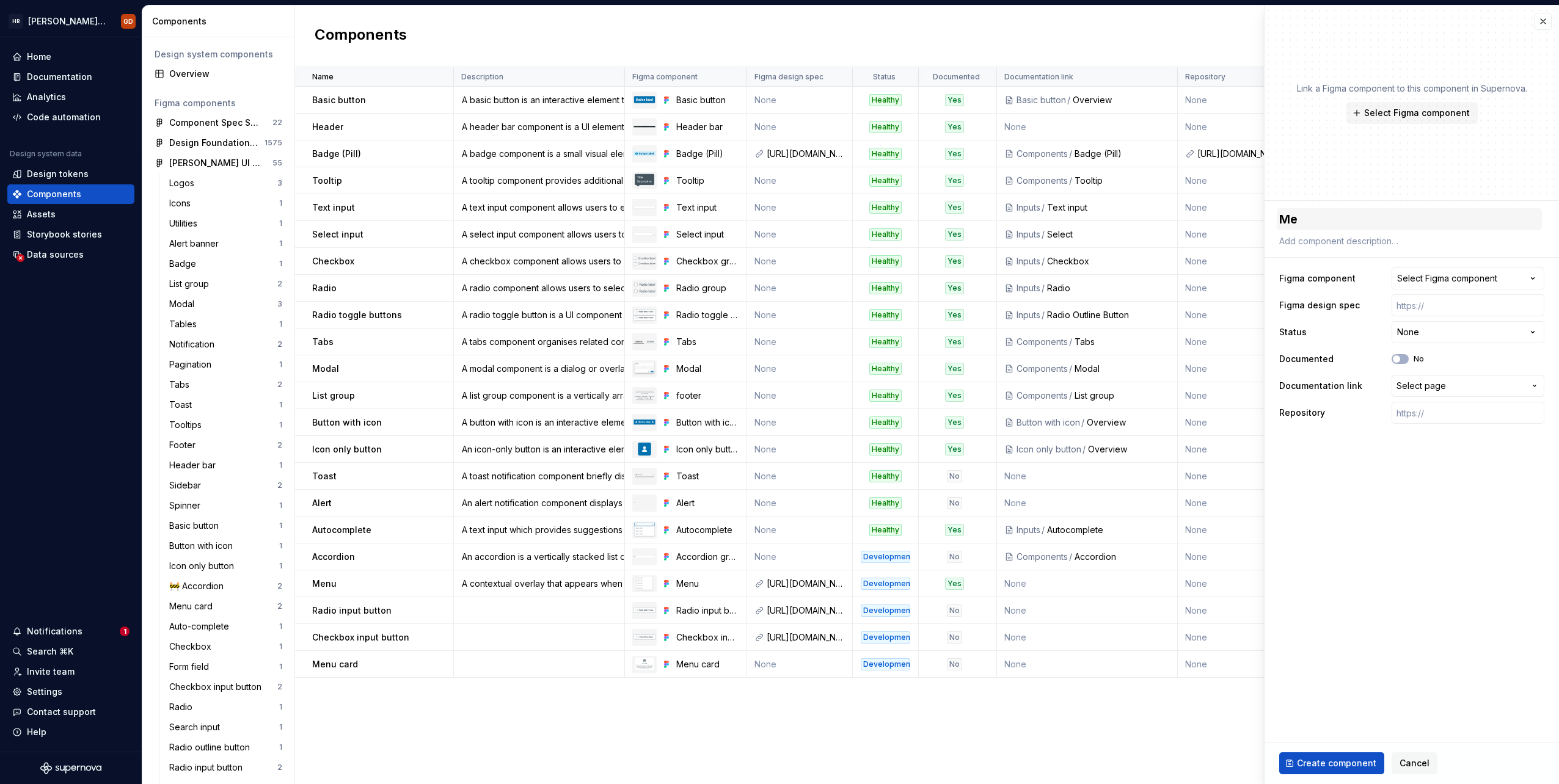
type textarea "Men"
type textarea "*"
type textarea "Menu"
type textarea "*"
type textarea "Menu"
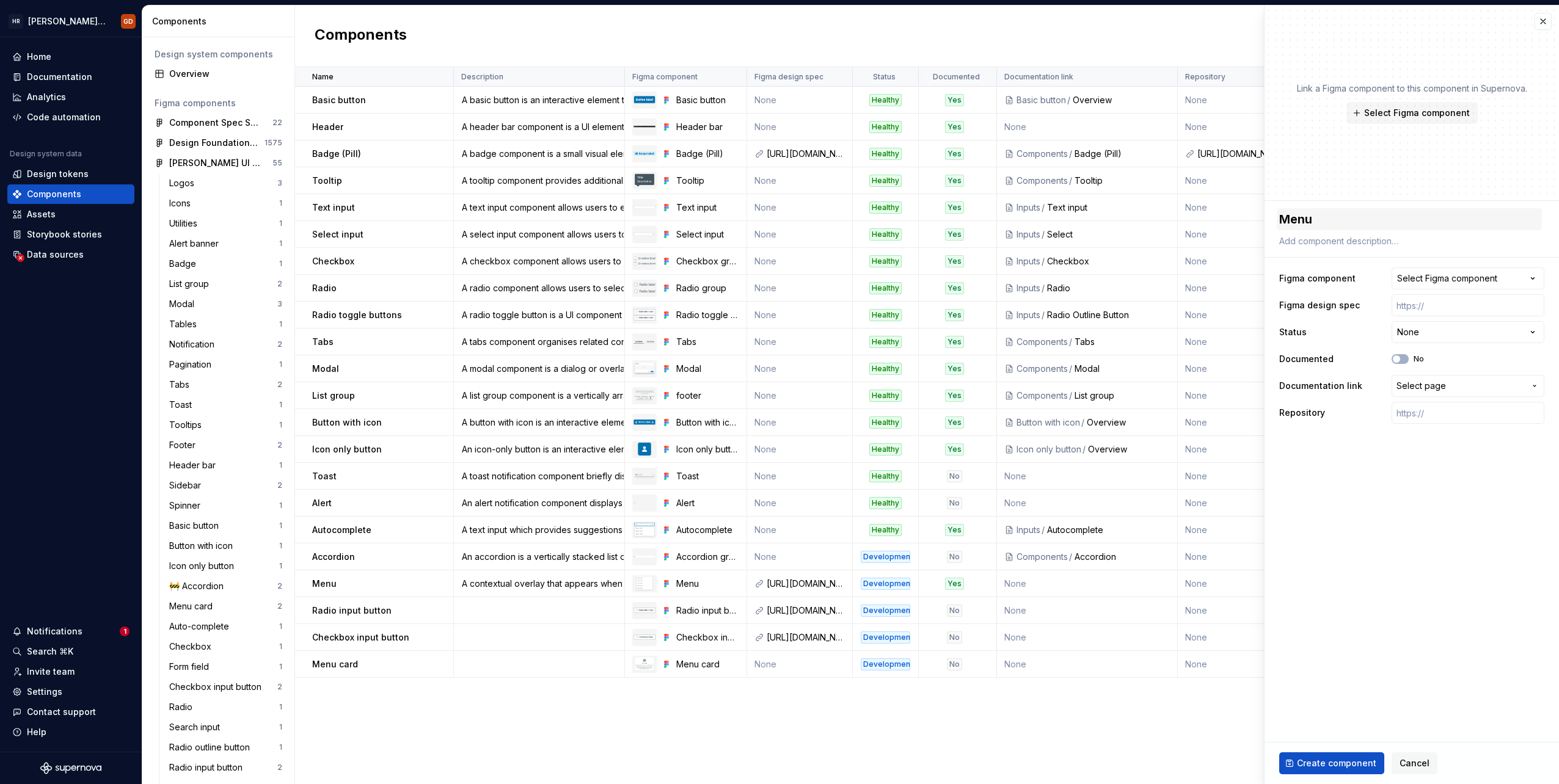
type textarea "*"
type textarea "Menu c"
type textarea "*"
type textarea "Menu ca"
type textarea "*"
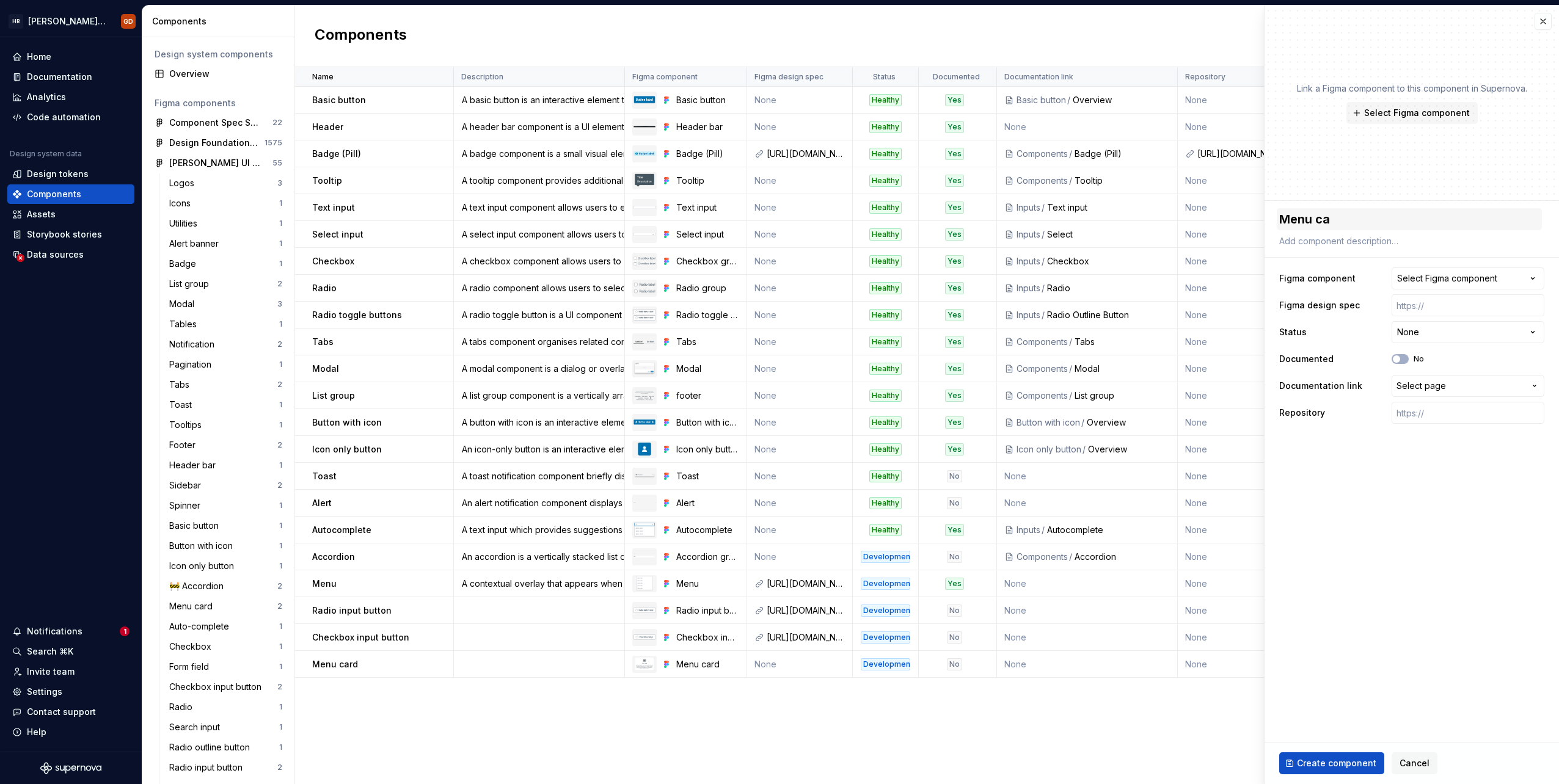
type textarea "Menu car"
type textarea "*"
type textarea "Menu card"
type textarea "*"
type textarea "Menu card"
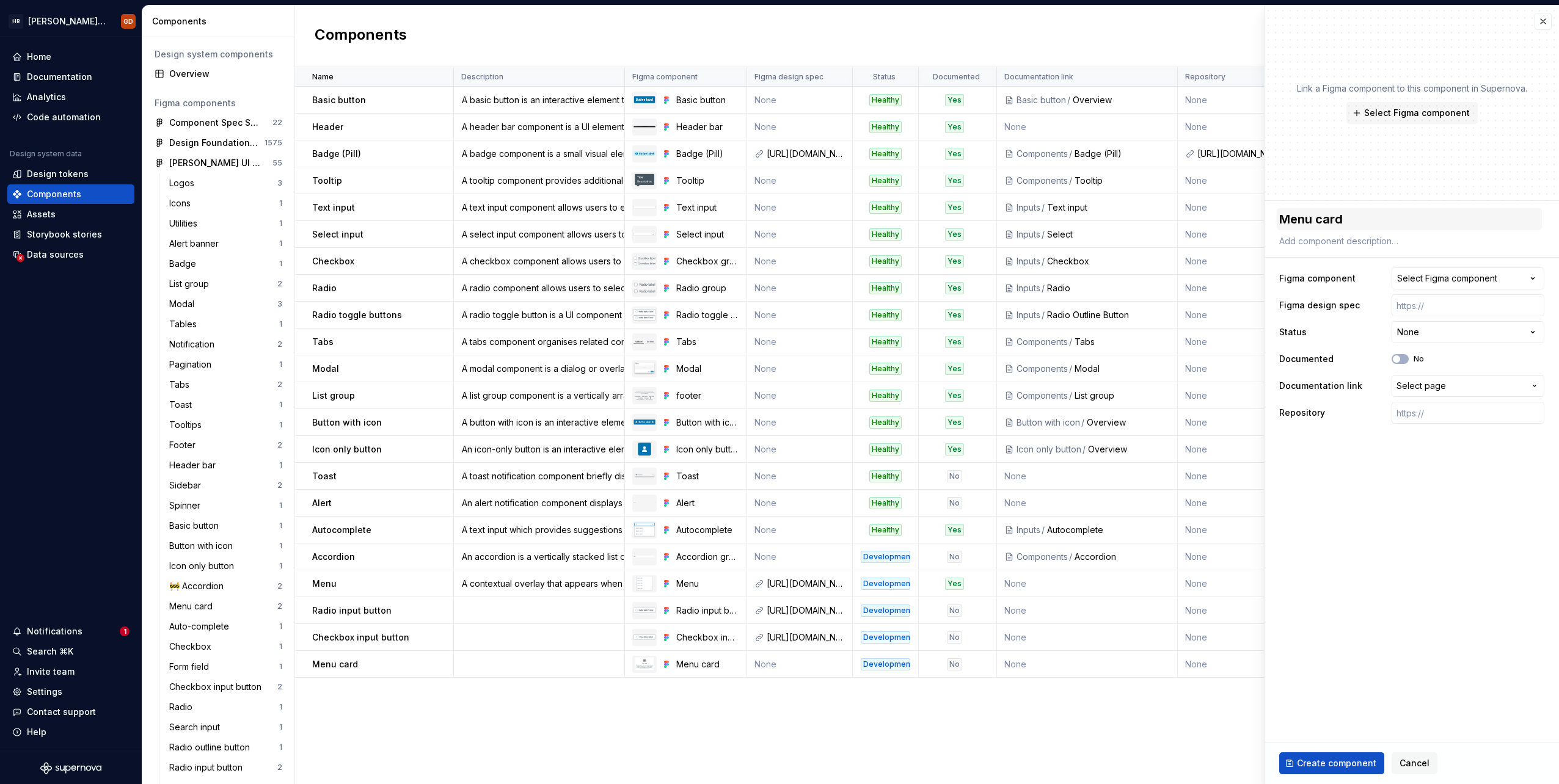
type textarea "*"
type textarea "Menu card w"
type textarea "*"
type textarea "Menu card wi"
type textarea "*"
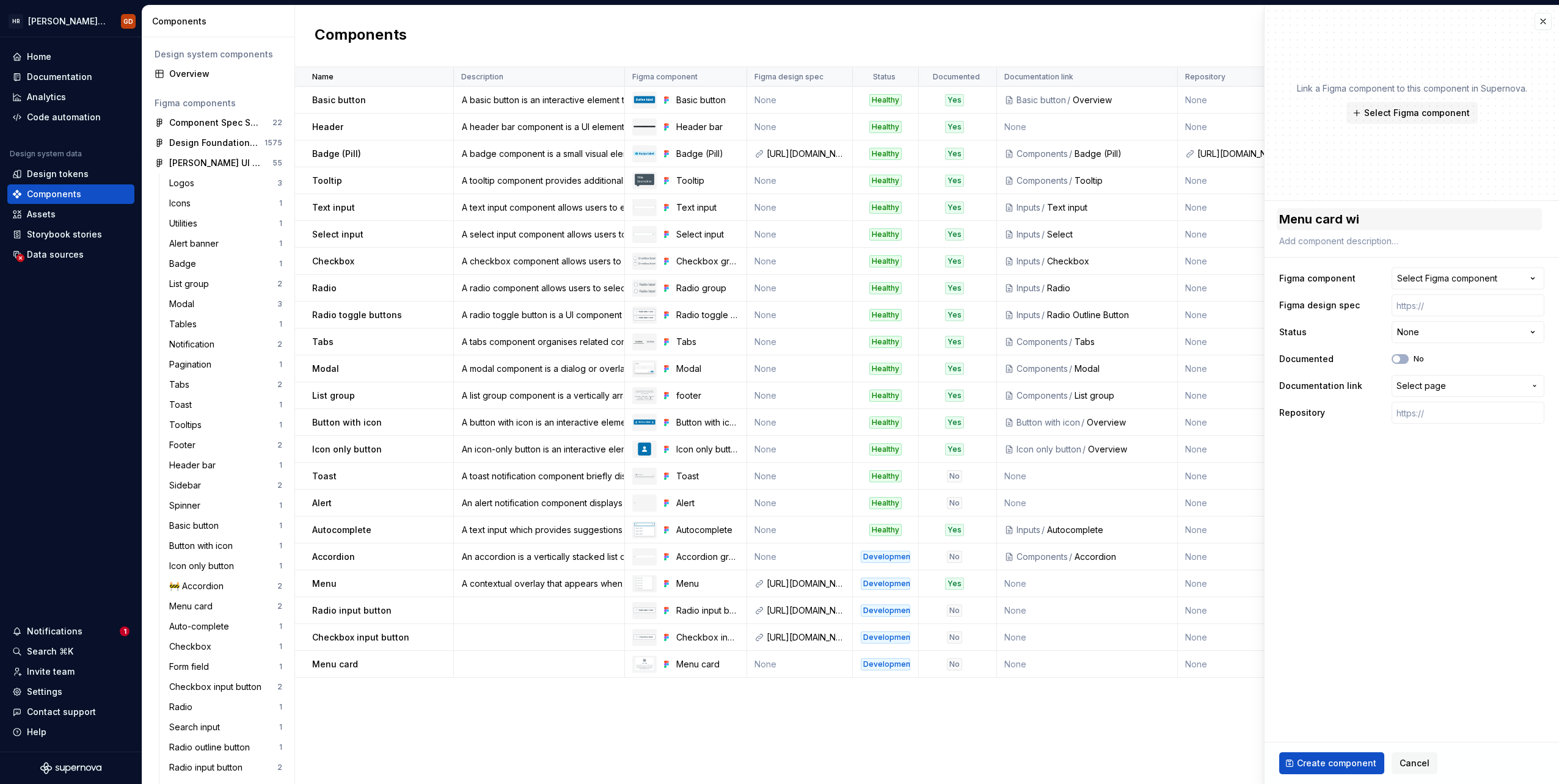
type textarea "Menu card wit"
type textarea "*"
type textarea "Menu card with"
type textarea "*"
type textarea "Menu card with"
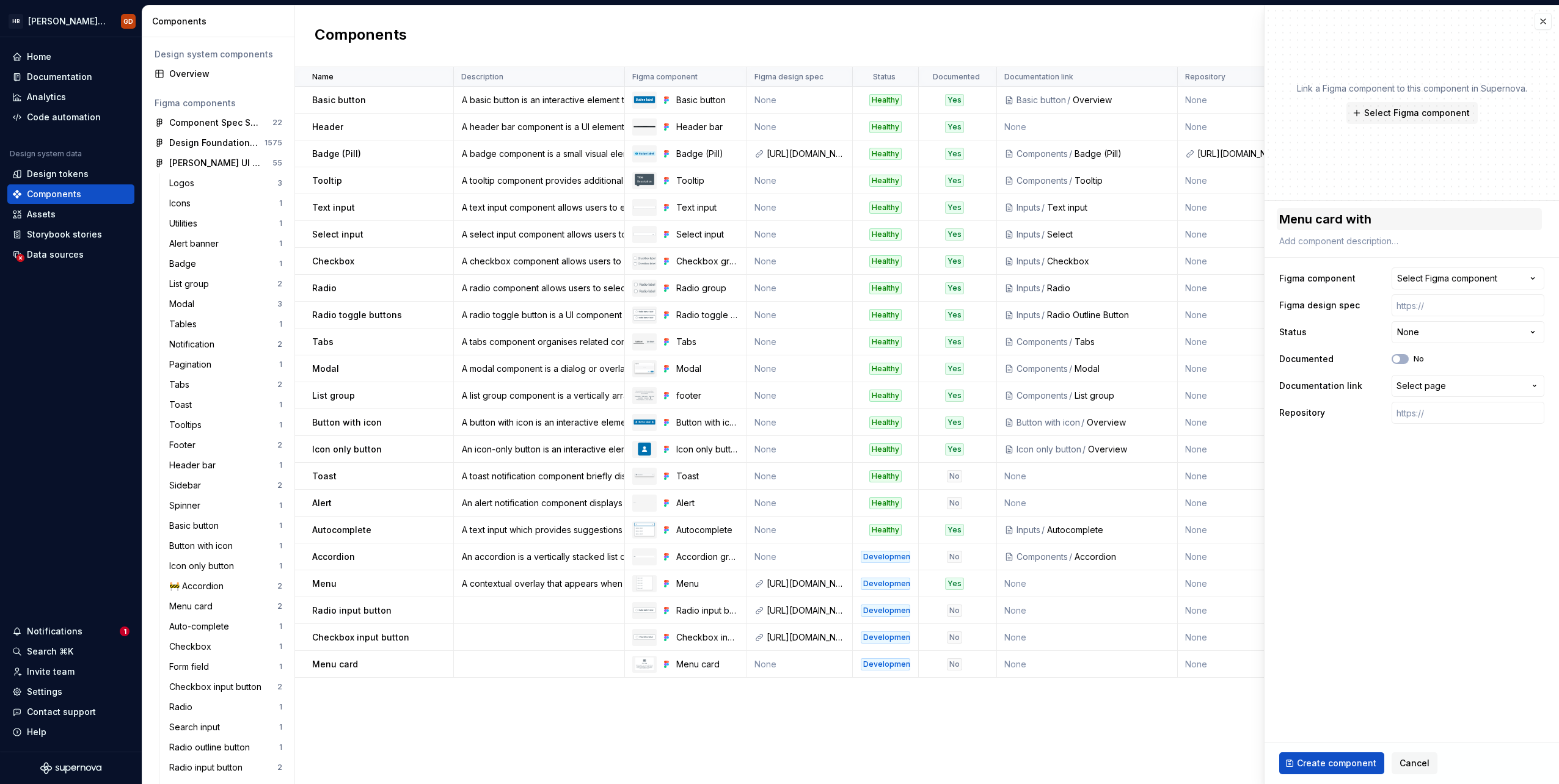
type textarea "*"
type textarea "Menu card with b"
type textarea "*"
type textarea "Menu card with bu"
type textarea "*"
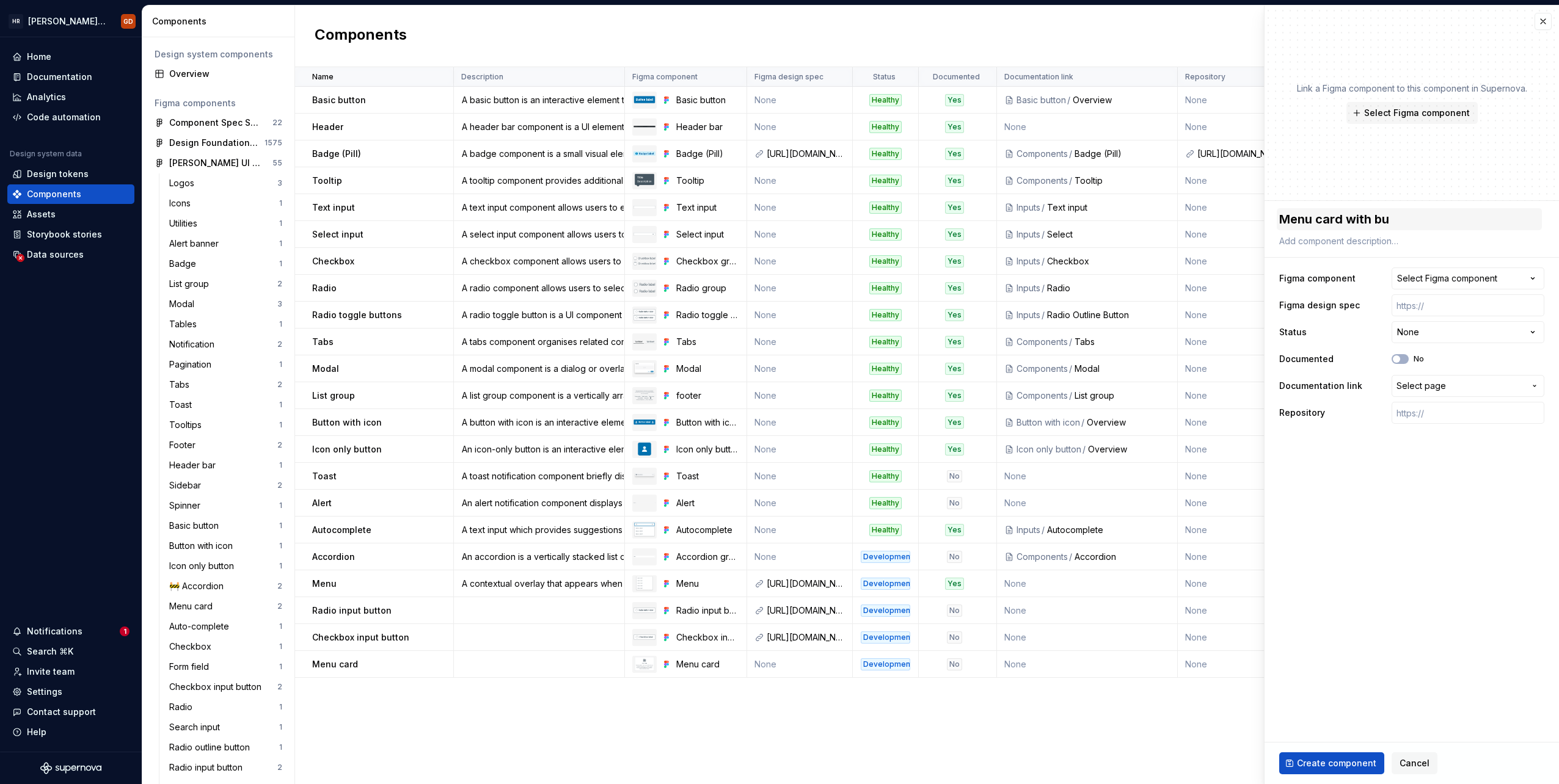
type textarea "Menu card with but"
type textarea "*"
type textarea "Menu card with butt"
type textarea "*"
type textarea "Menu card with butto"
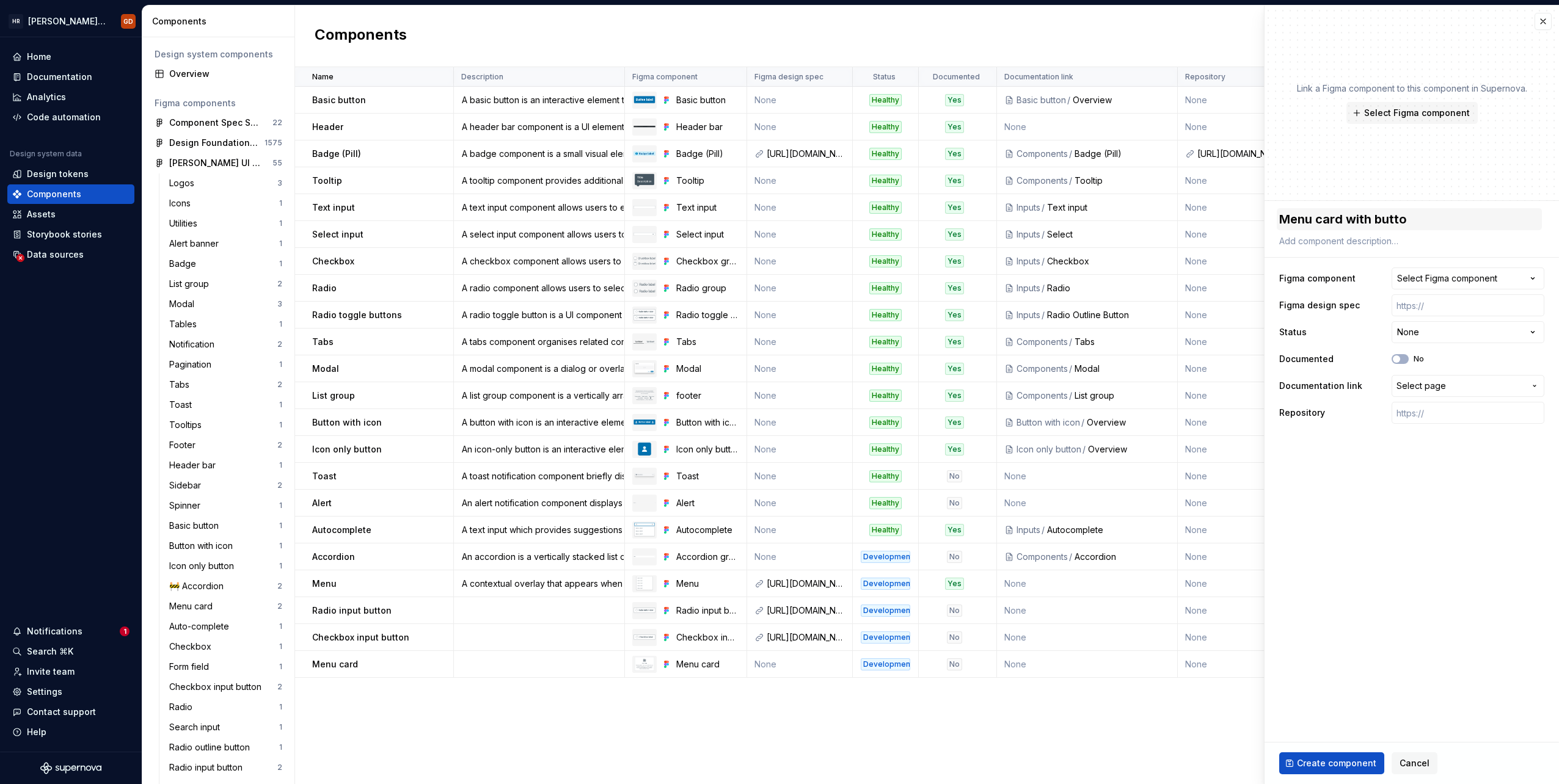
type textarea "*"
type textarea "Menu card with button"
type textarea "*"
type textarea "Menu card with buttons"
click at [933, 115] on span "Select Figma component" at bounding box center [1417, 113] width 105 height 12
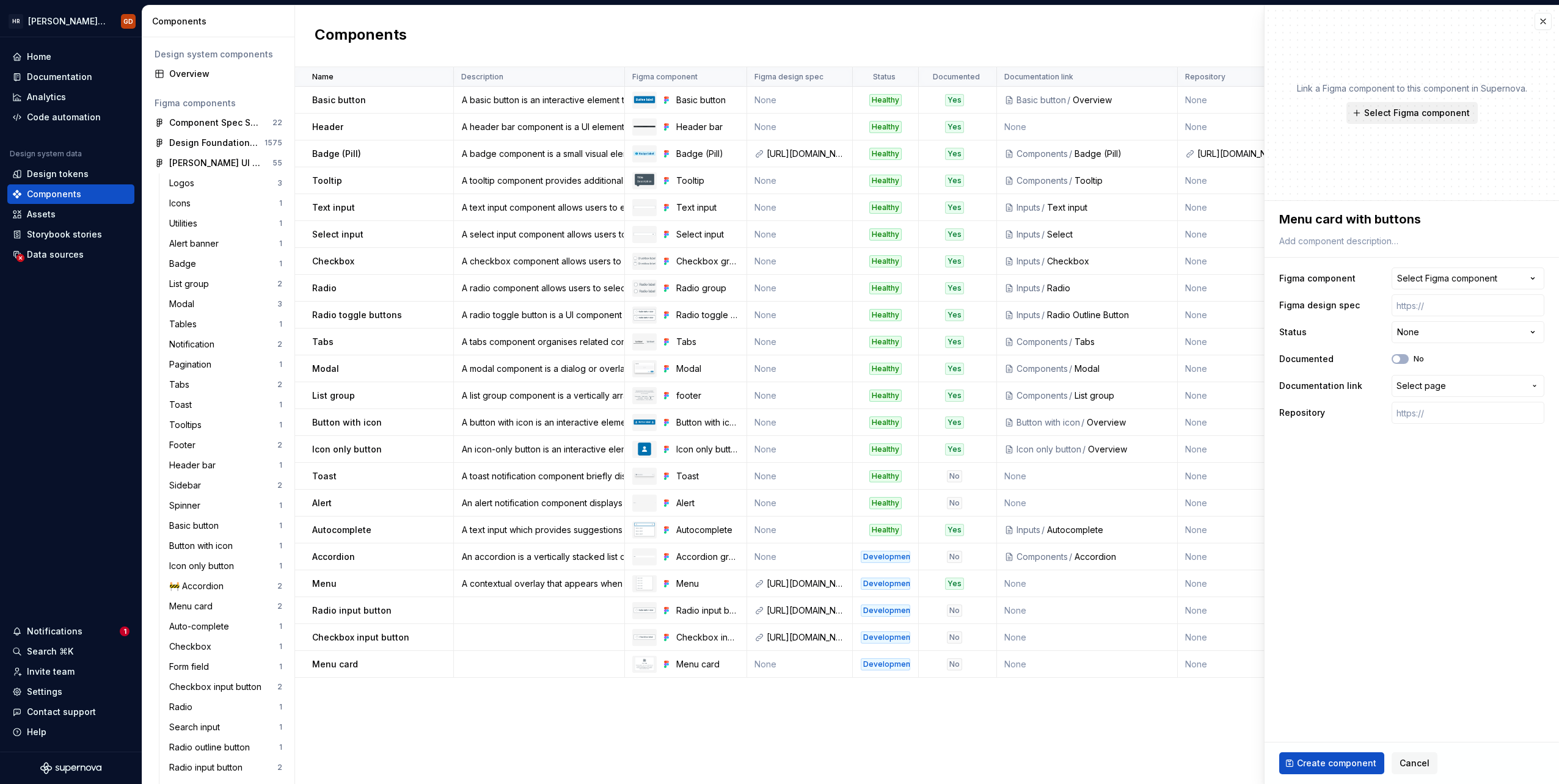
type textarea "*"
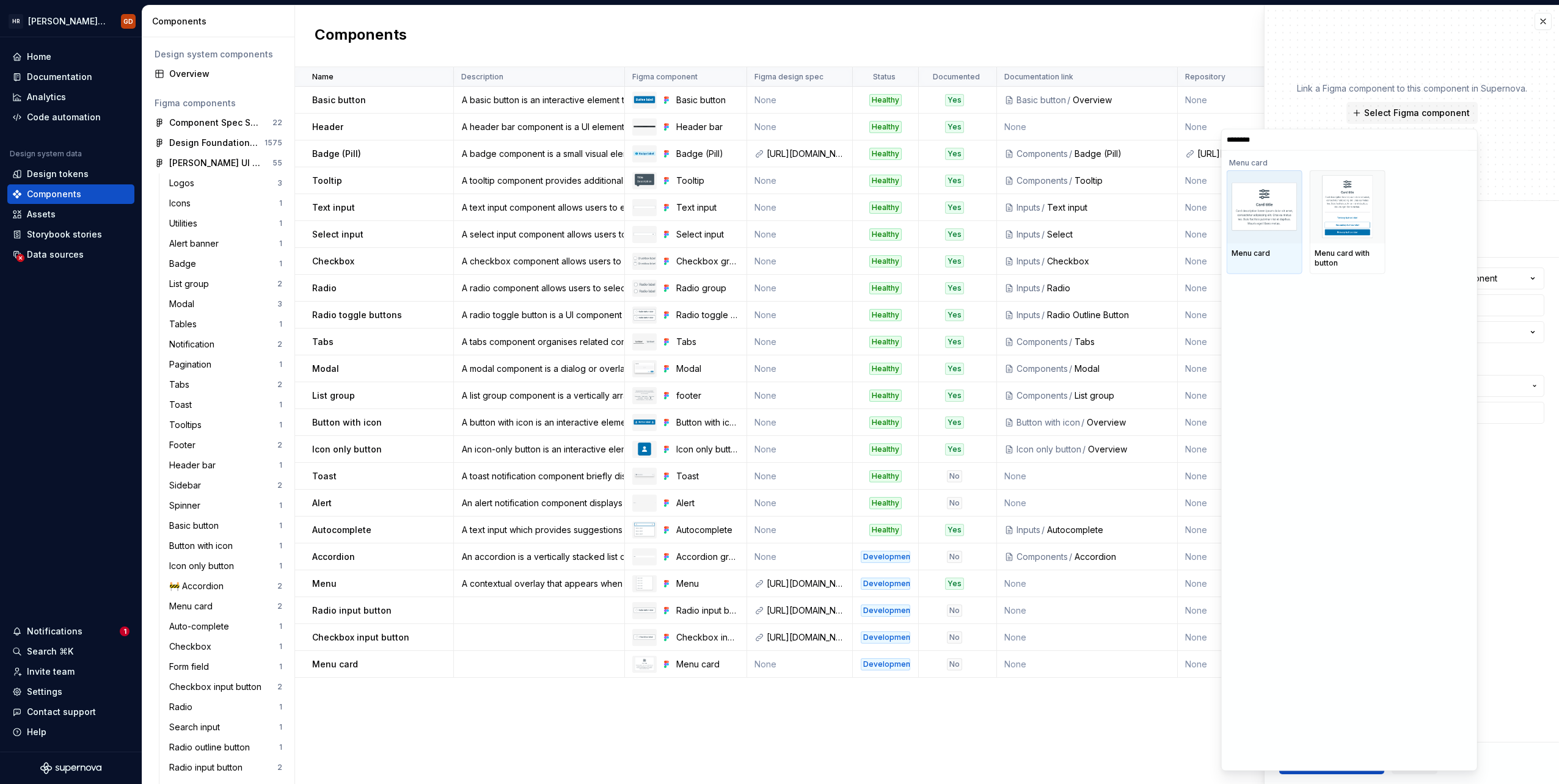
type input "*********"
click at [933, 203] on img at bounding box center [1348, 207] width 51 height 64
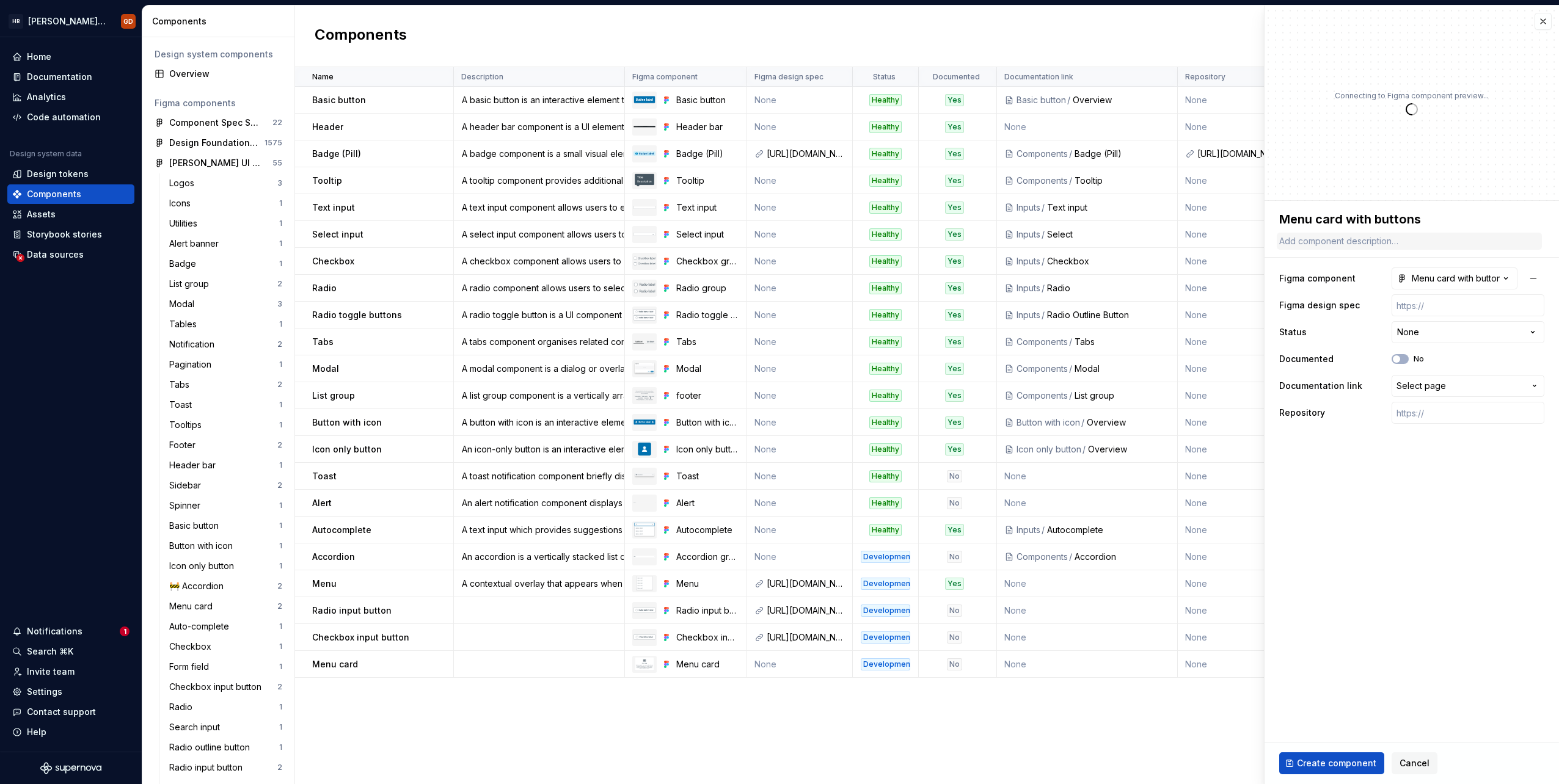
type textarea "*"
click at [933, 390] on span "Select page" at bounding box center [1421, 386] width 49 height 12
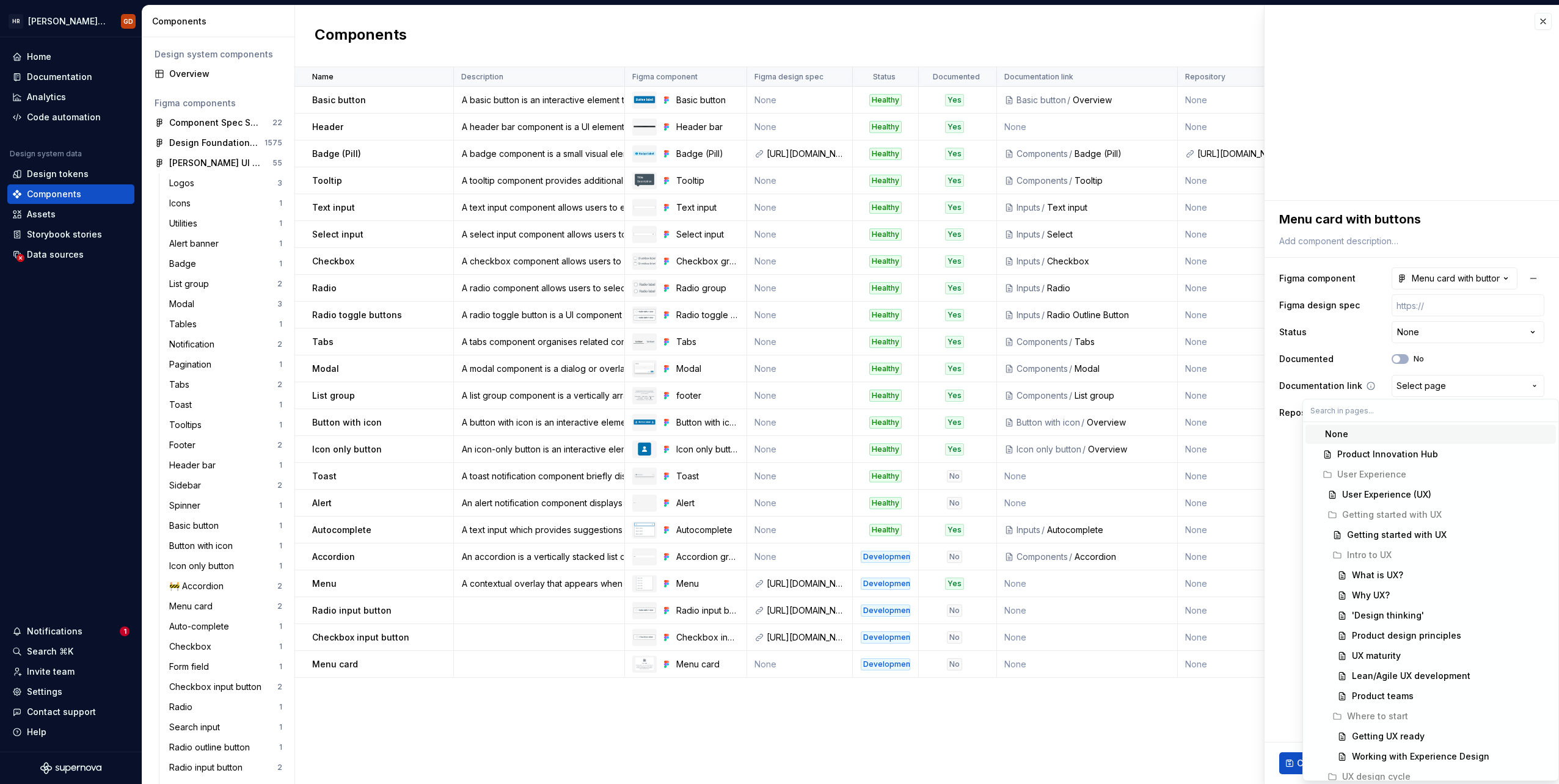
click at [933, 390] on html "[PERSON_NAME] UI Toolkit (HUT) GD Home Documentation Analytics Code automation …" at bounding box center [779, 392] width 1559 height 784
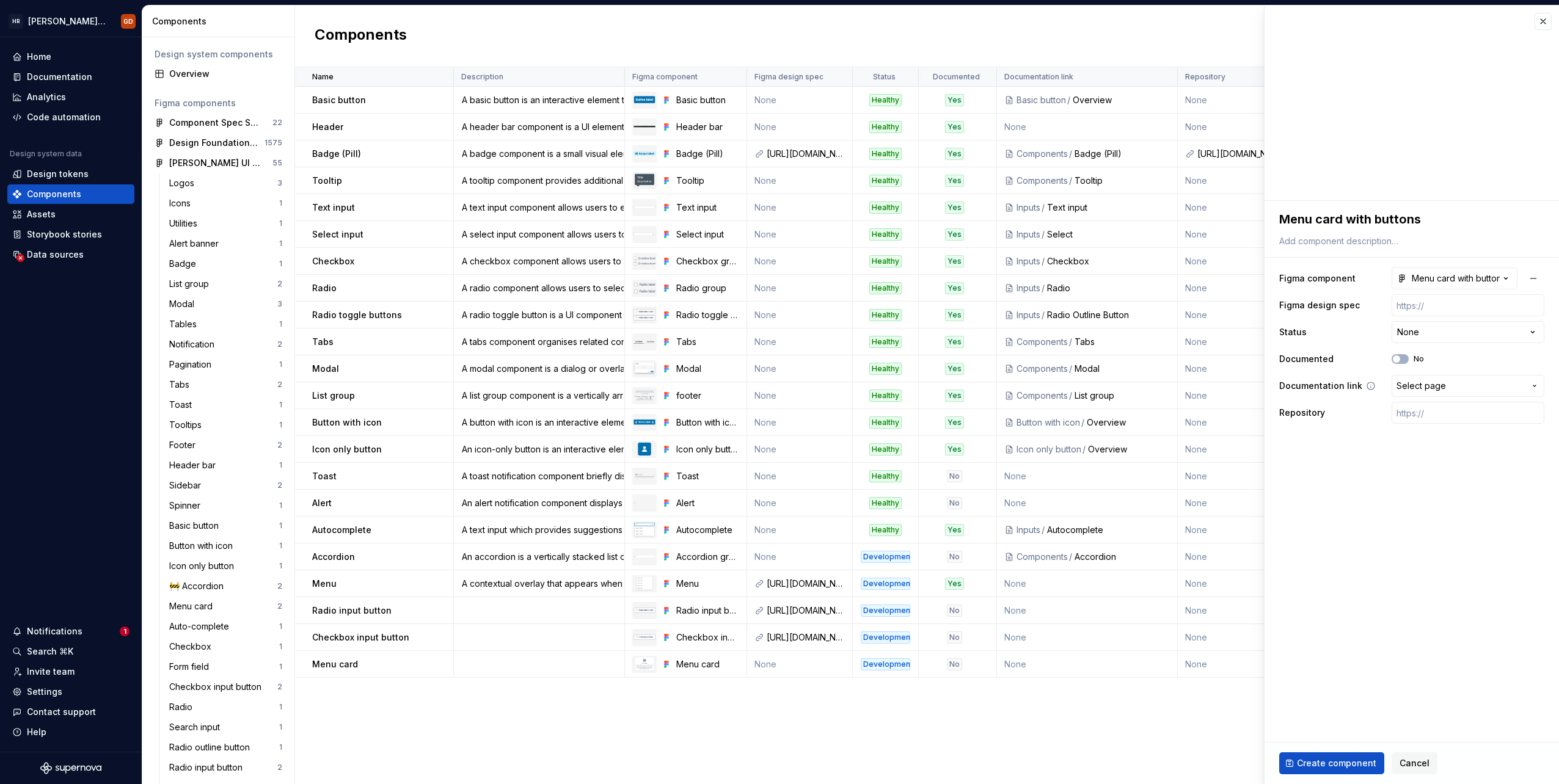
click at [933, 390] on span "Select page" at bounding box center [1421, 386] width 49 height 12
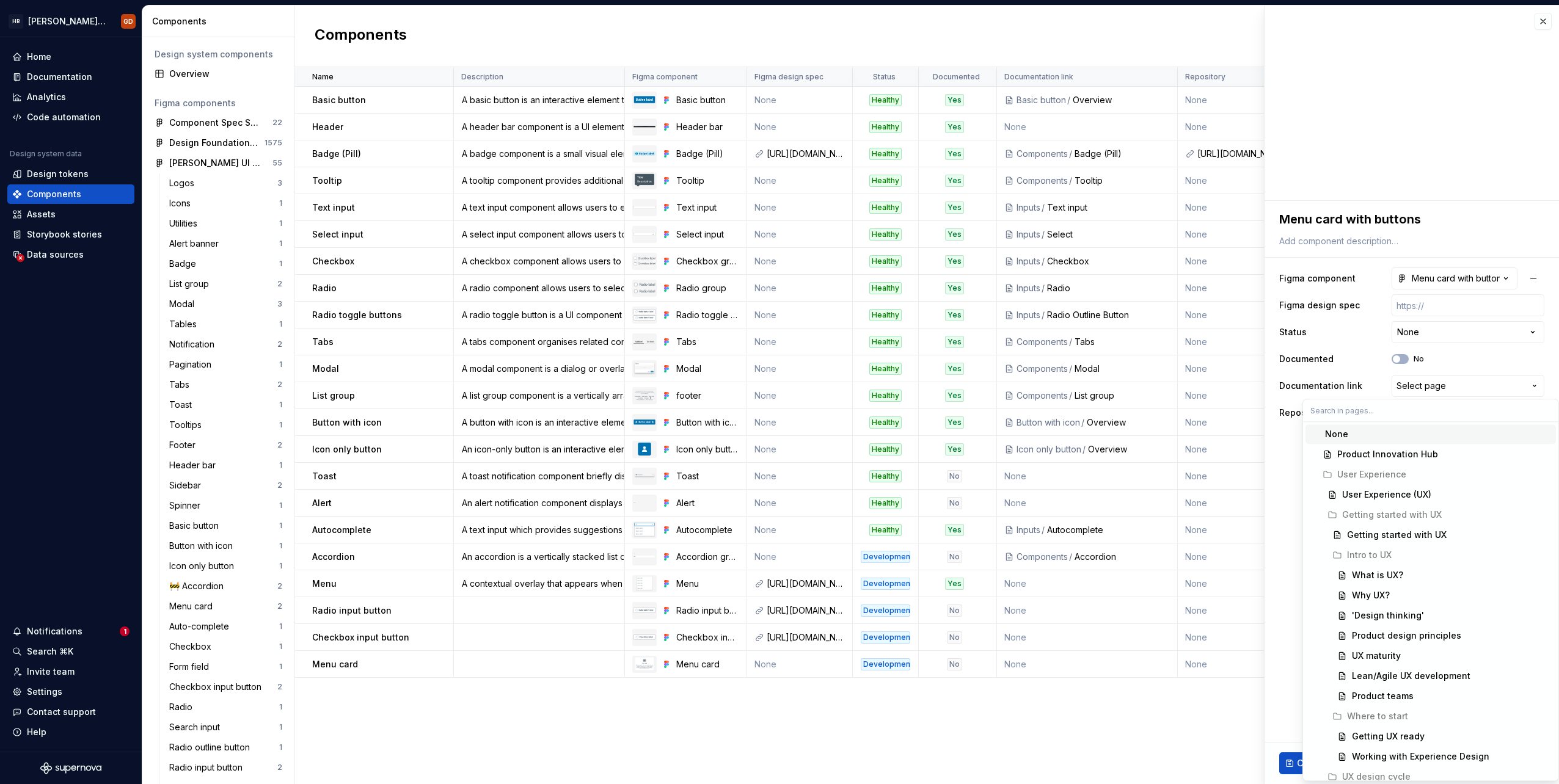
click at [933, 373] on html "[PERSON_NAME] UI Toolkit (HUT) GD Home Documentation Analytics Code automation …" at bounding box center [779, 392] width 1559 height 784
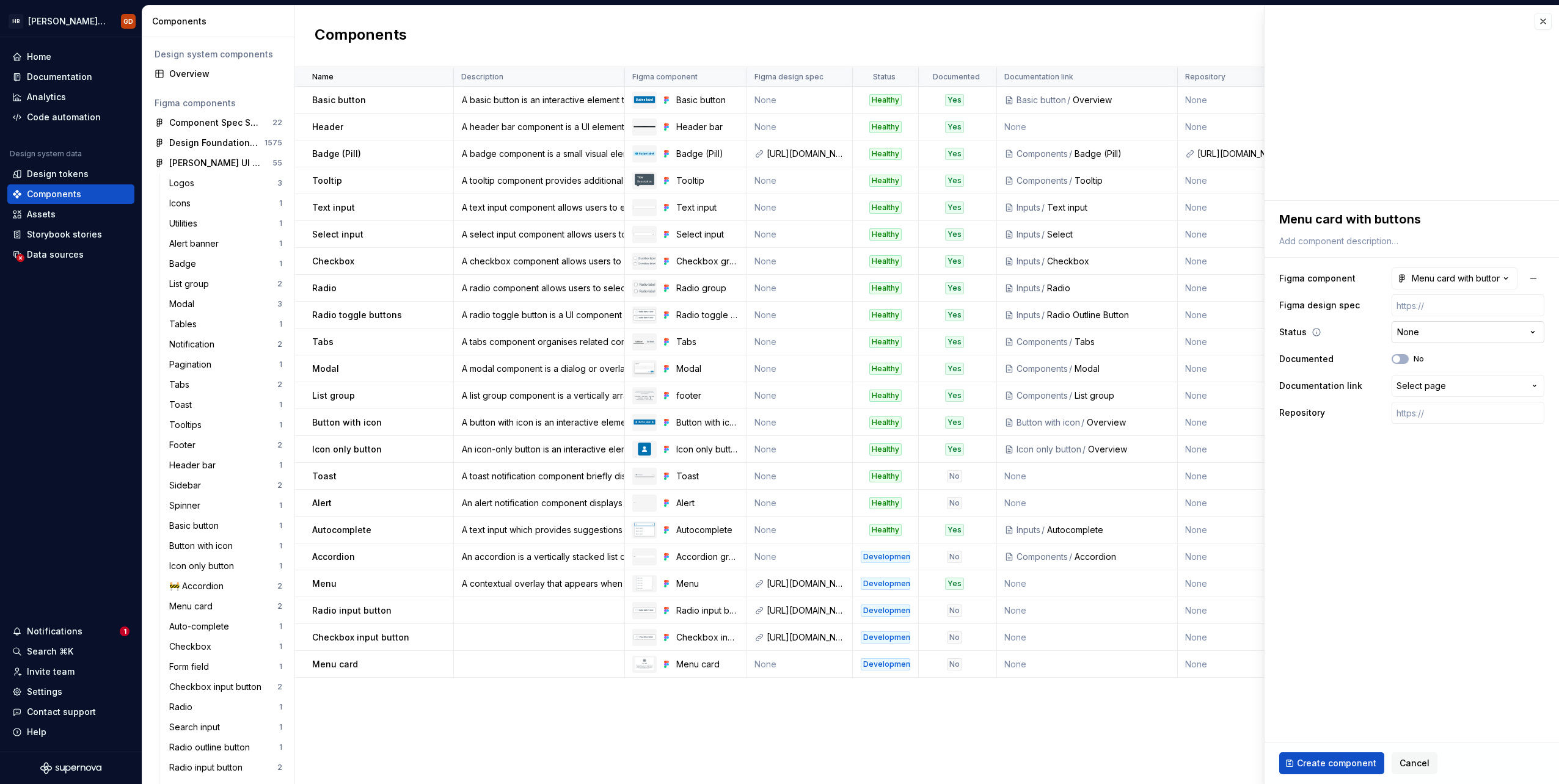
click at [933, 334] on html "[PERSON_NAME] UI Toolkit (HUT) GD Home Documentation Analytics Code automation …" at bounding box center [779, 392] width 1559 height 784
select select "**********"
click at [933, 432] on span "Create component" at bounding box center [1336, 763] width 79 height 12
type textarea "*"
